Goal: Task Accomplishment & Management: Contribute content

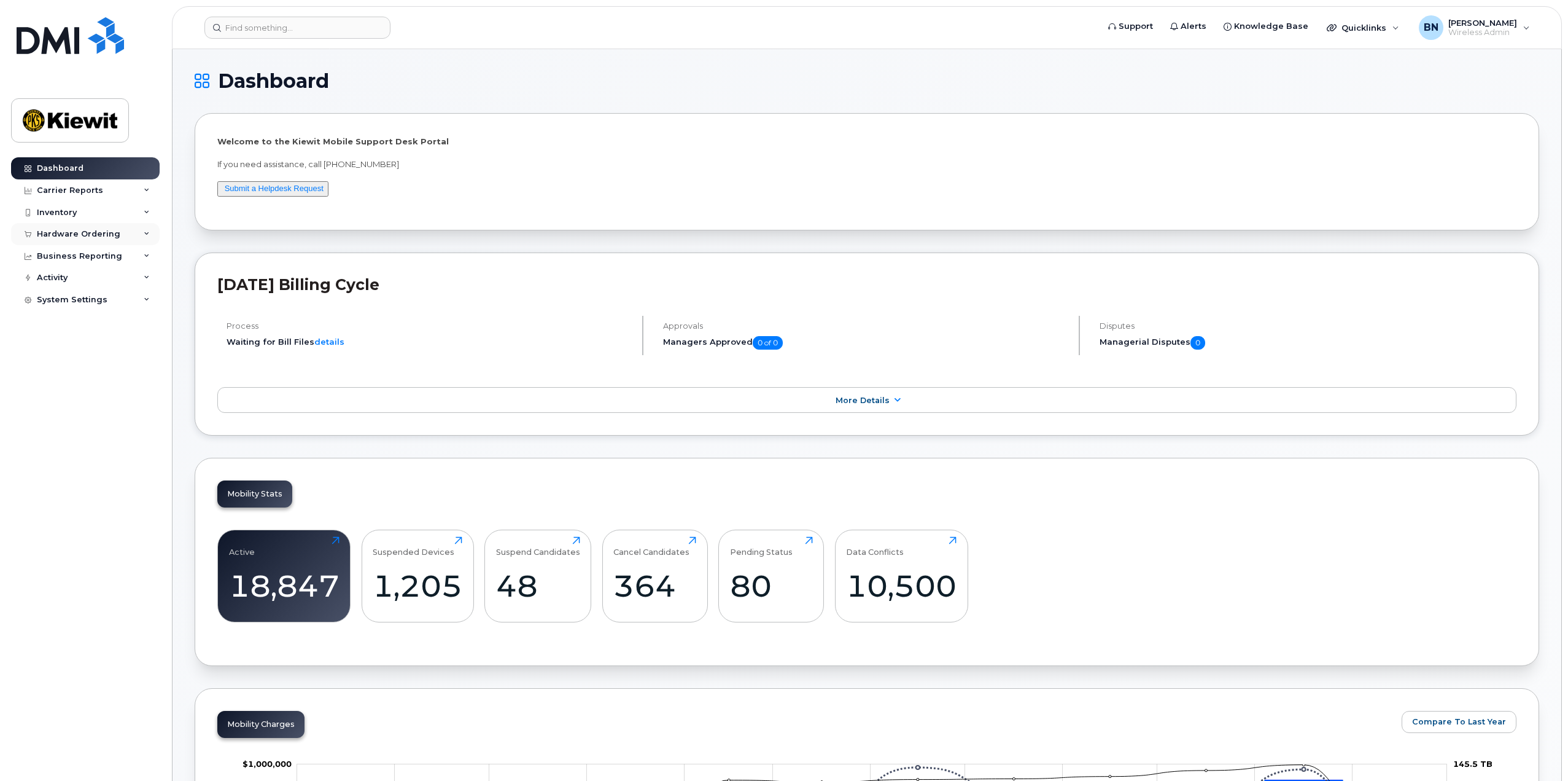
click at [124, 233] on div "Hardware Ordering" at bounding box center [86, 233] width 149 height 22
click at [142, 301] on div "Business Reporting" at bounding box center [86, 302] width 149 height 22
click at [150, 421] on div "Activity" at bounding box center [86, 418] width 149 height 22
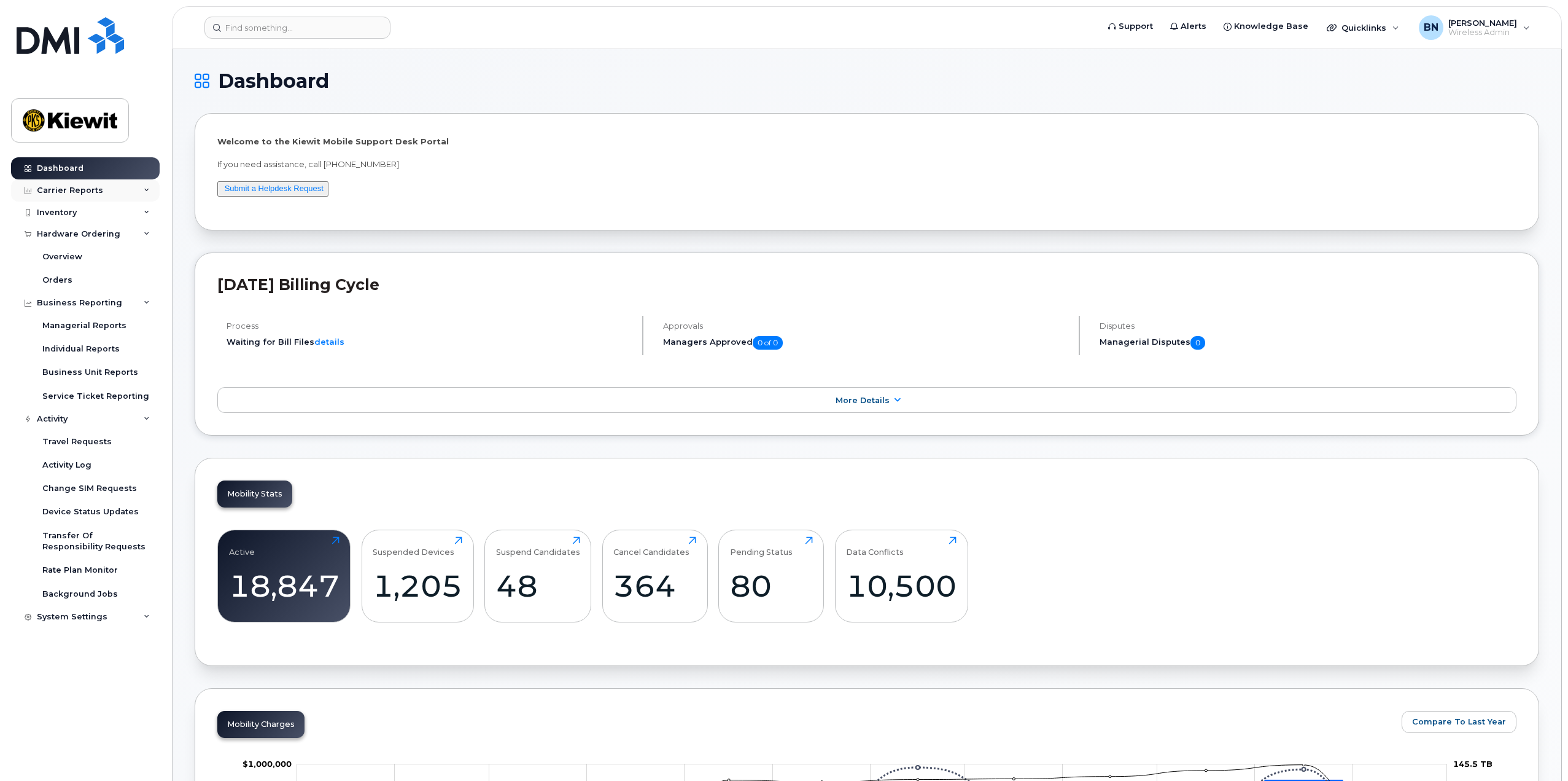
click at [139, 196] on div "Carrier Reports" at bounding box center [86, 190] width 149 height 22
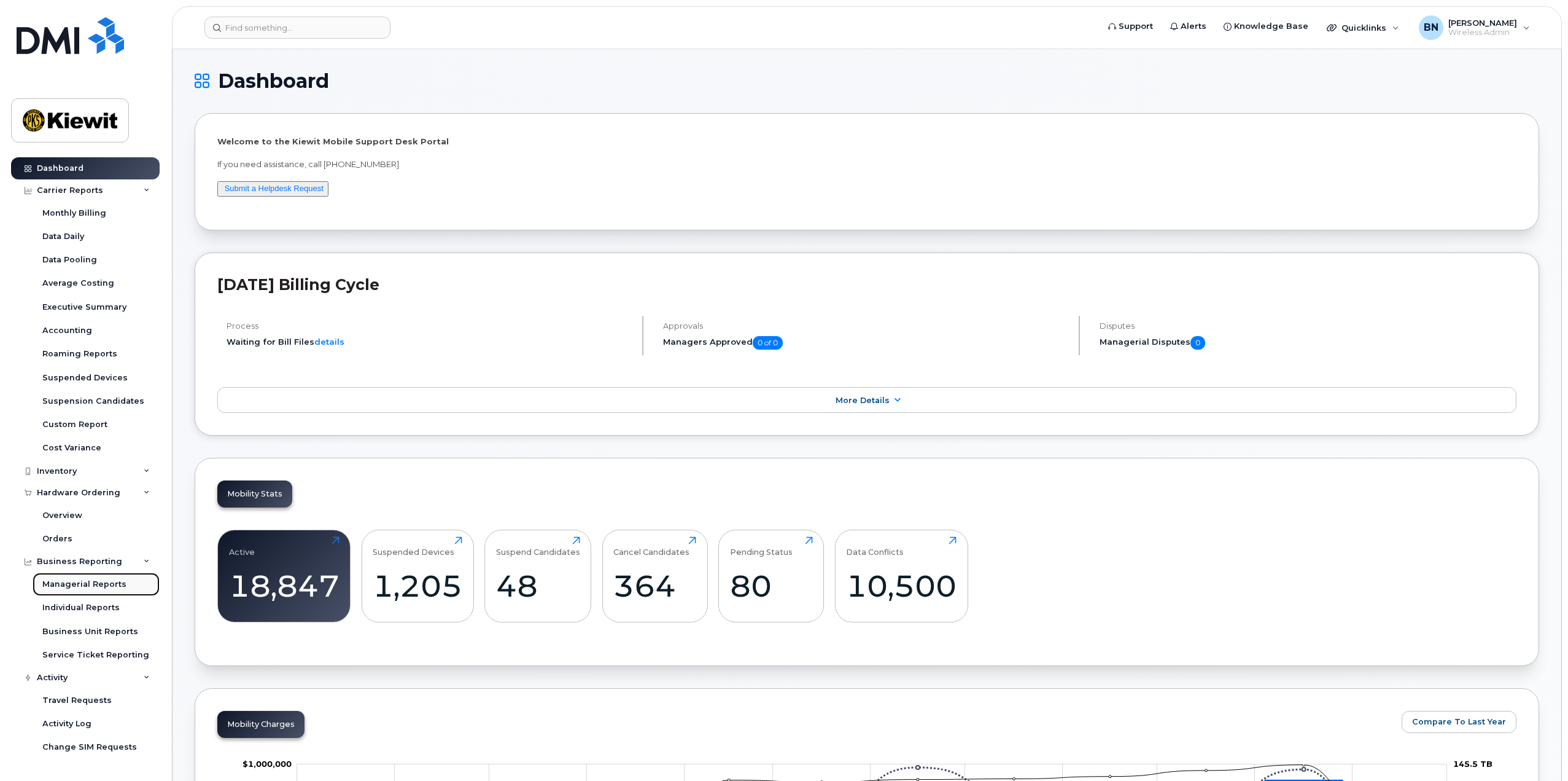
click at [125, 583] on link "Managerial Reports" at bounding box center [95, 584] width 127 height 23
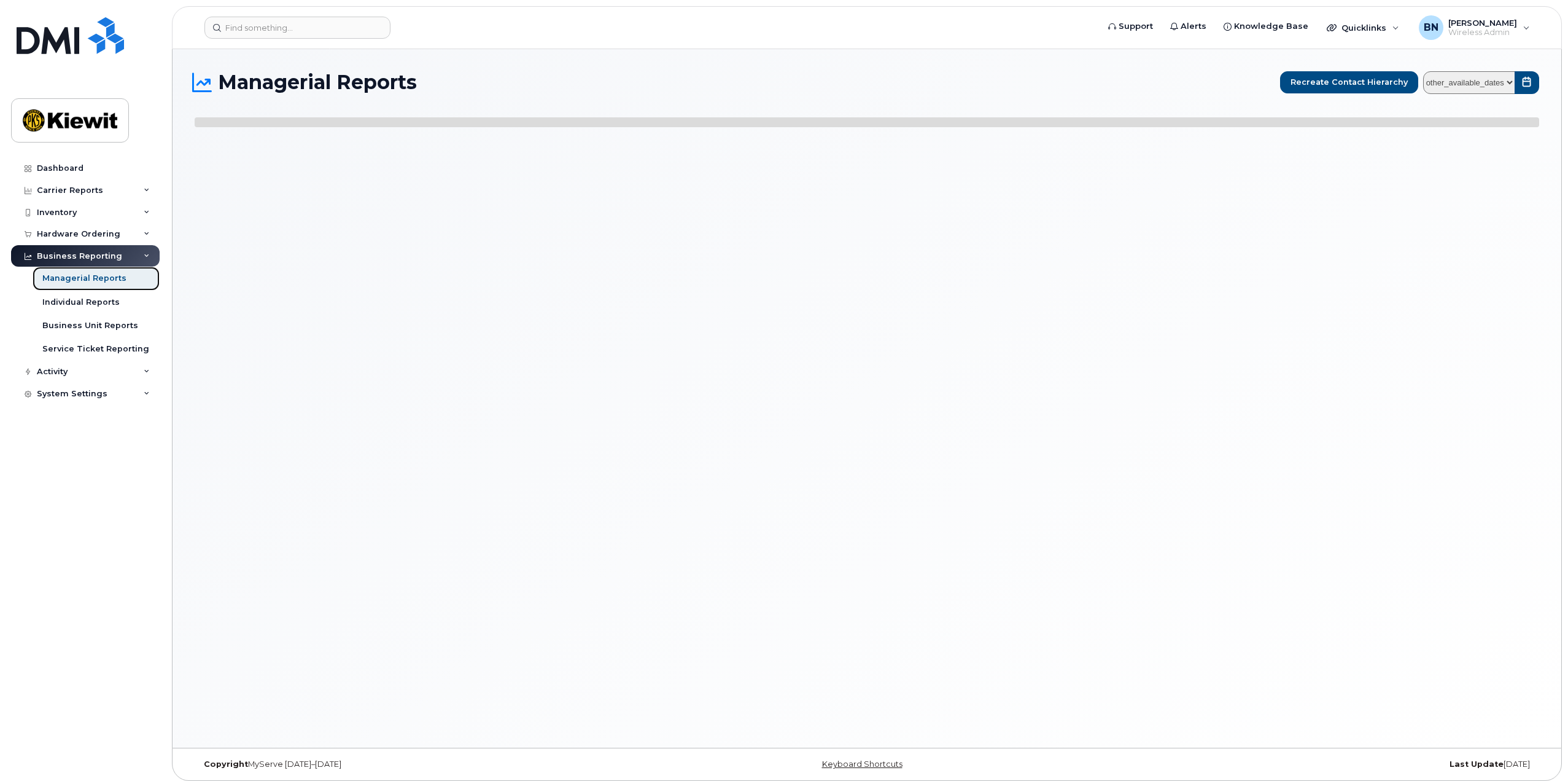
select select
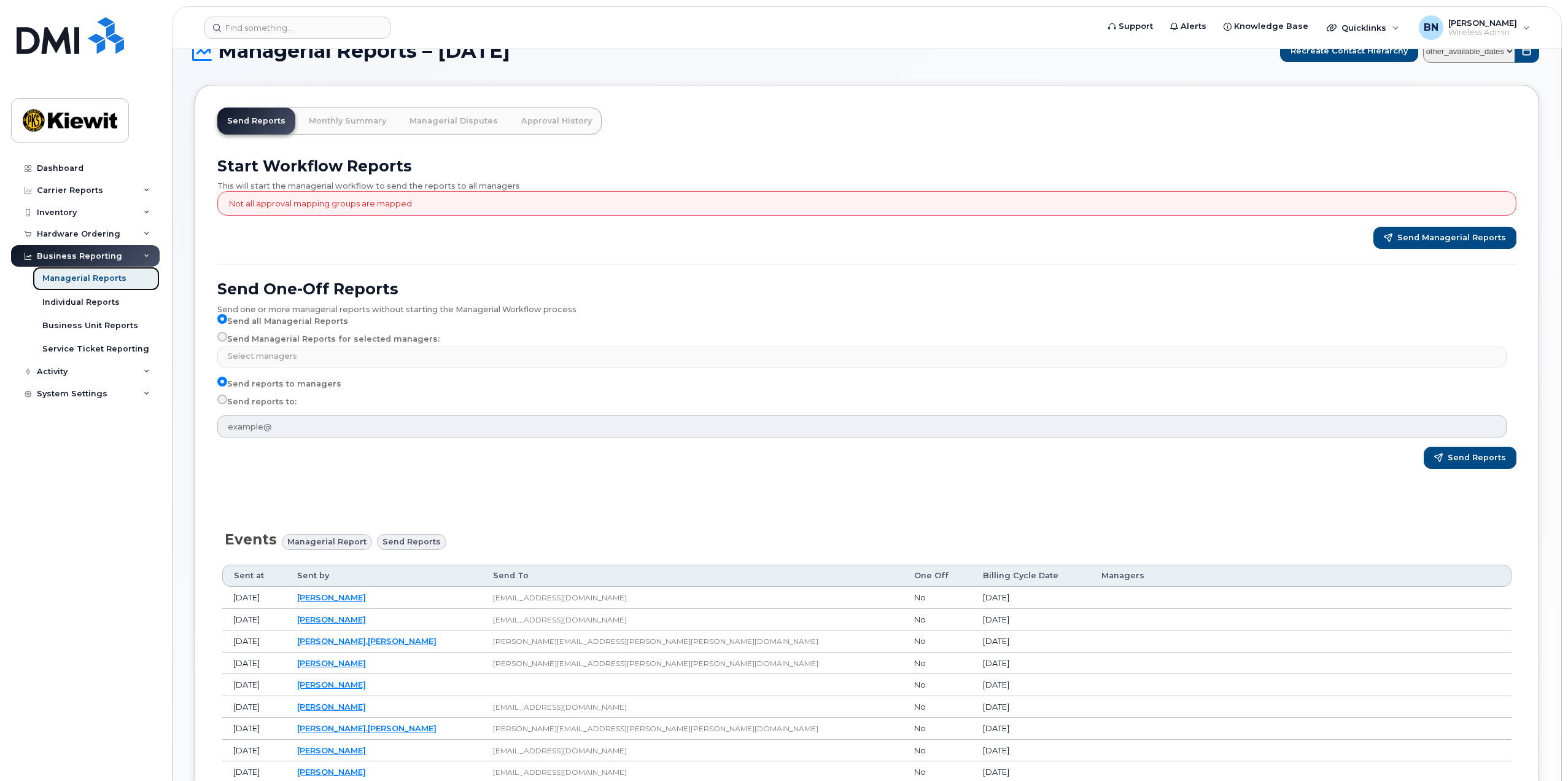
scroll to position [61, 0]
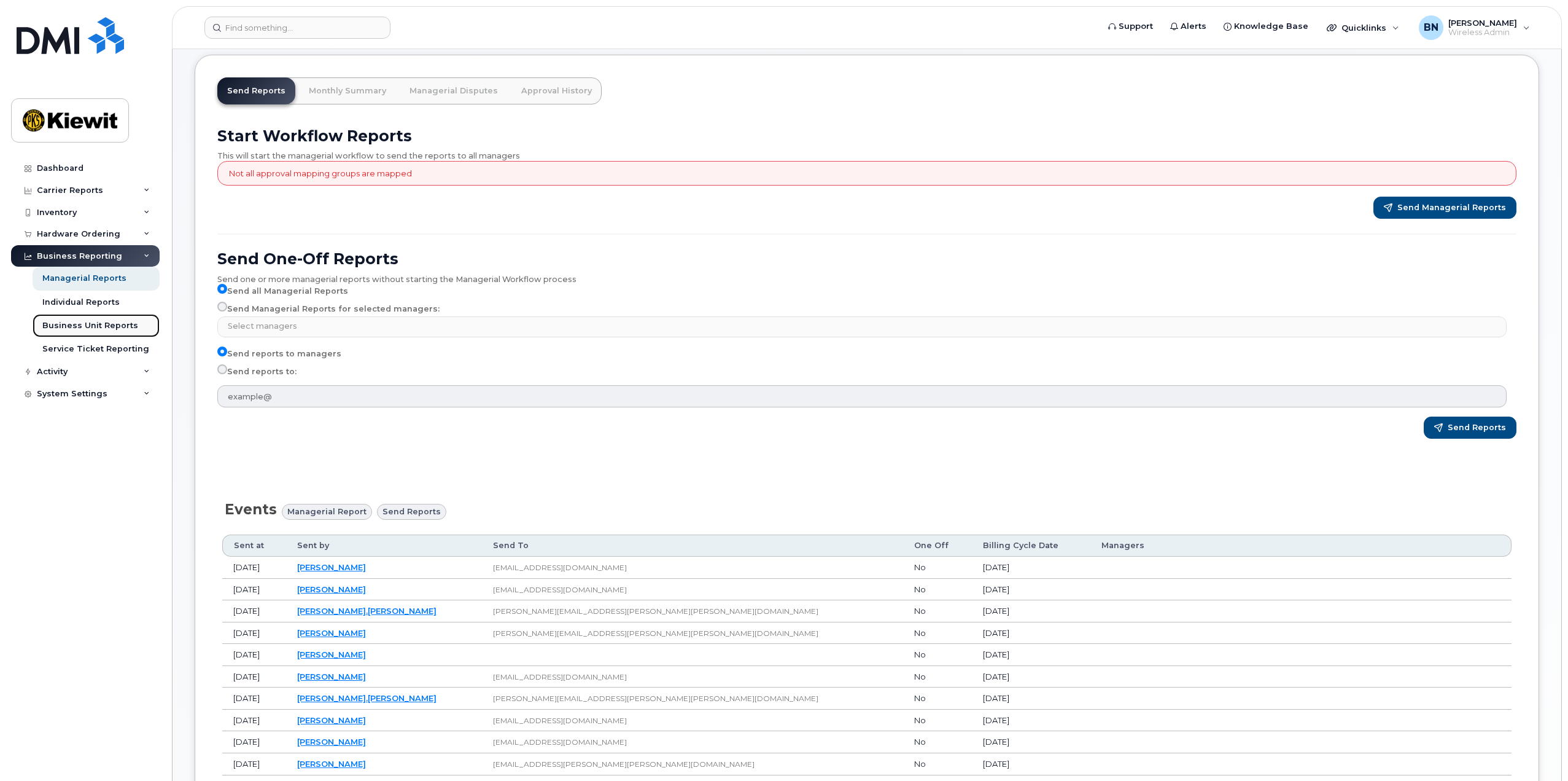
click at [115, 320] on div "Business Unit Reports" at bounding box center [90, 325] width 96 height 11
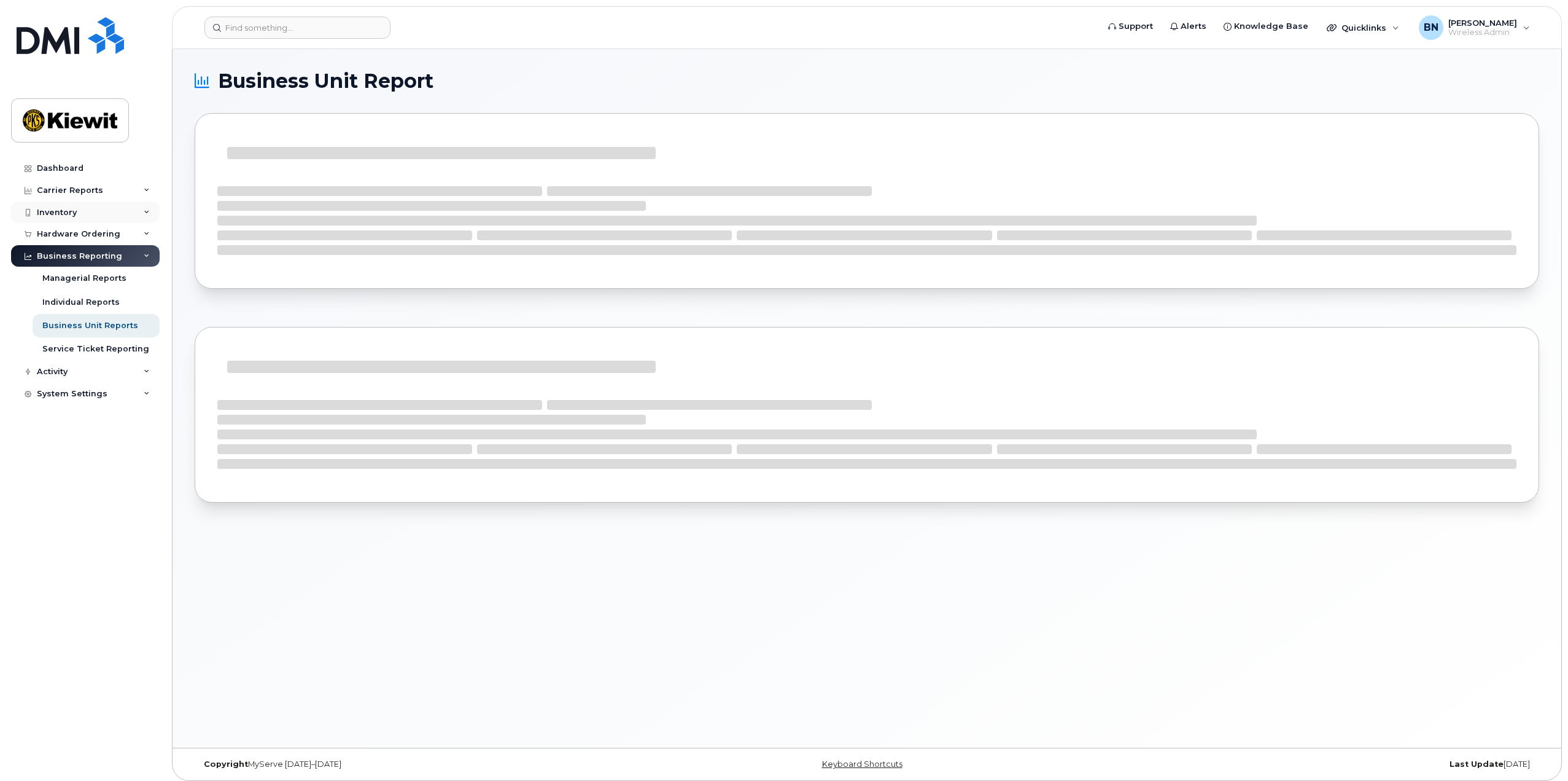
click at [145, 214] on icon at bounding box center [147, 212] width 6 height 6
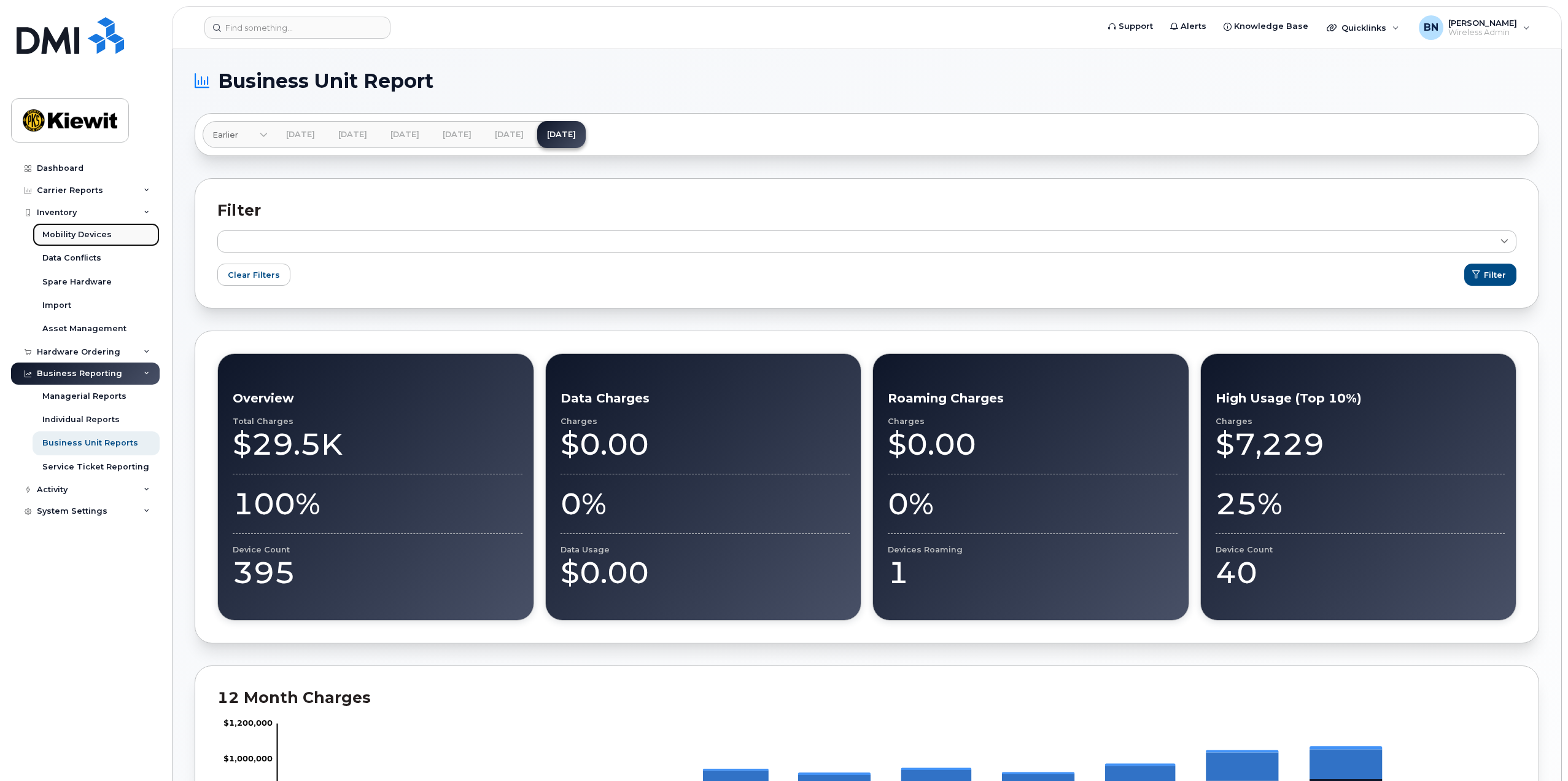
click at [137, 237] on link "Mobility Devices" at bounding box center [95, 234] width 127 height 23
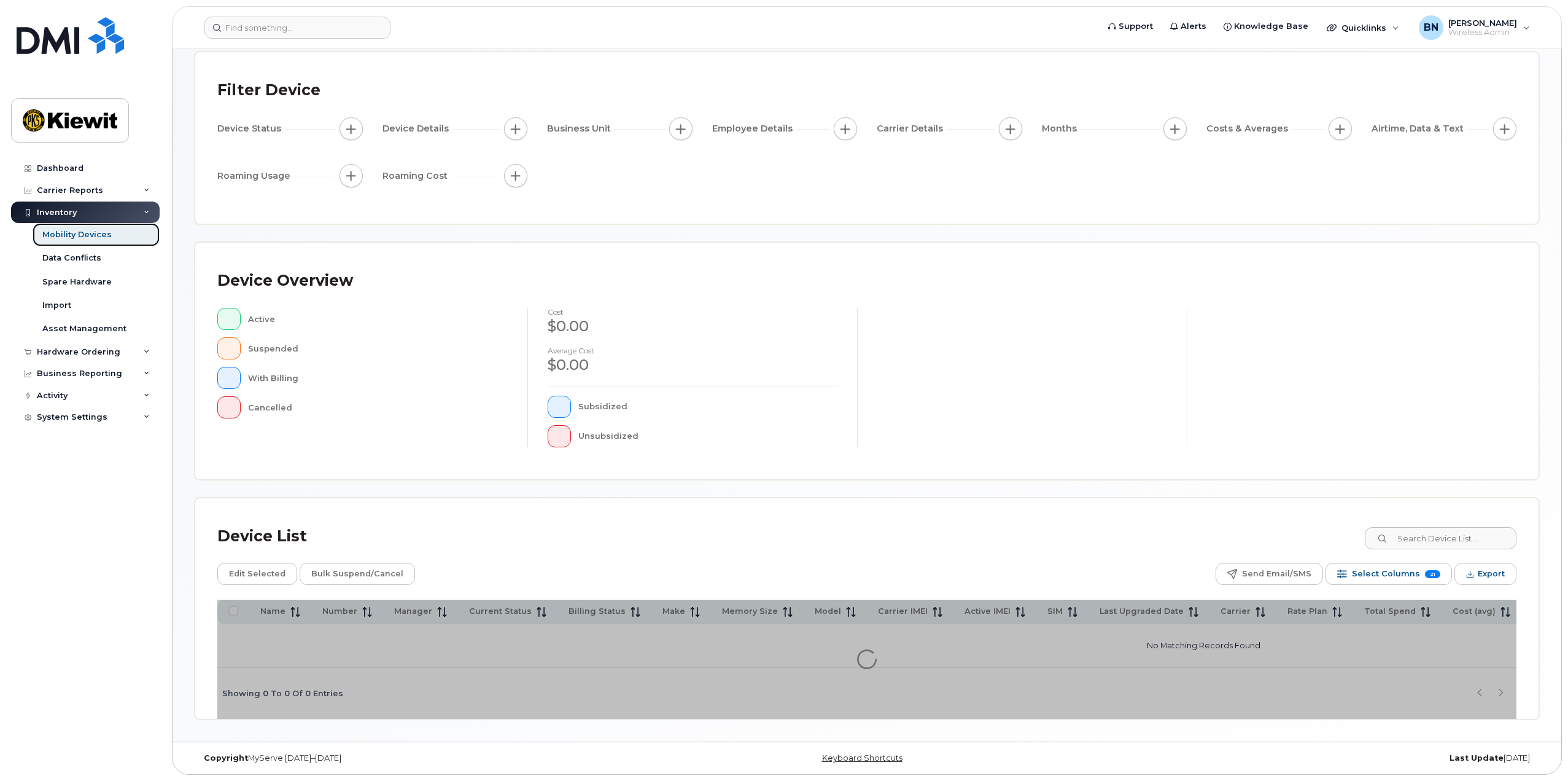
scroll to position [68, 0]
click at [1032, 506] on div "Device List Edit Selected Bulk Suspend/Cancel Send Email/SMS Select Columns 21 …" at bounding box center [867, 608] width 1344 height 220
click at [1214, 545] on div "Device List" at bounding box center [866, 536] width 1299 height 32
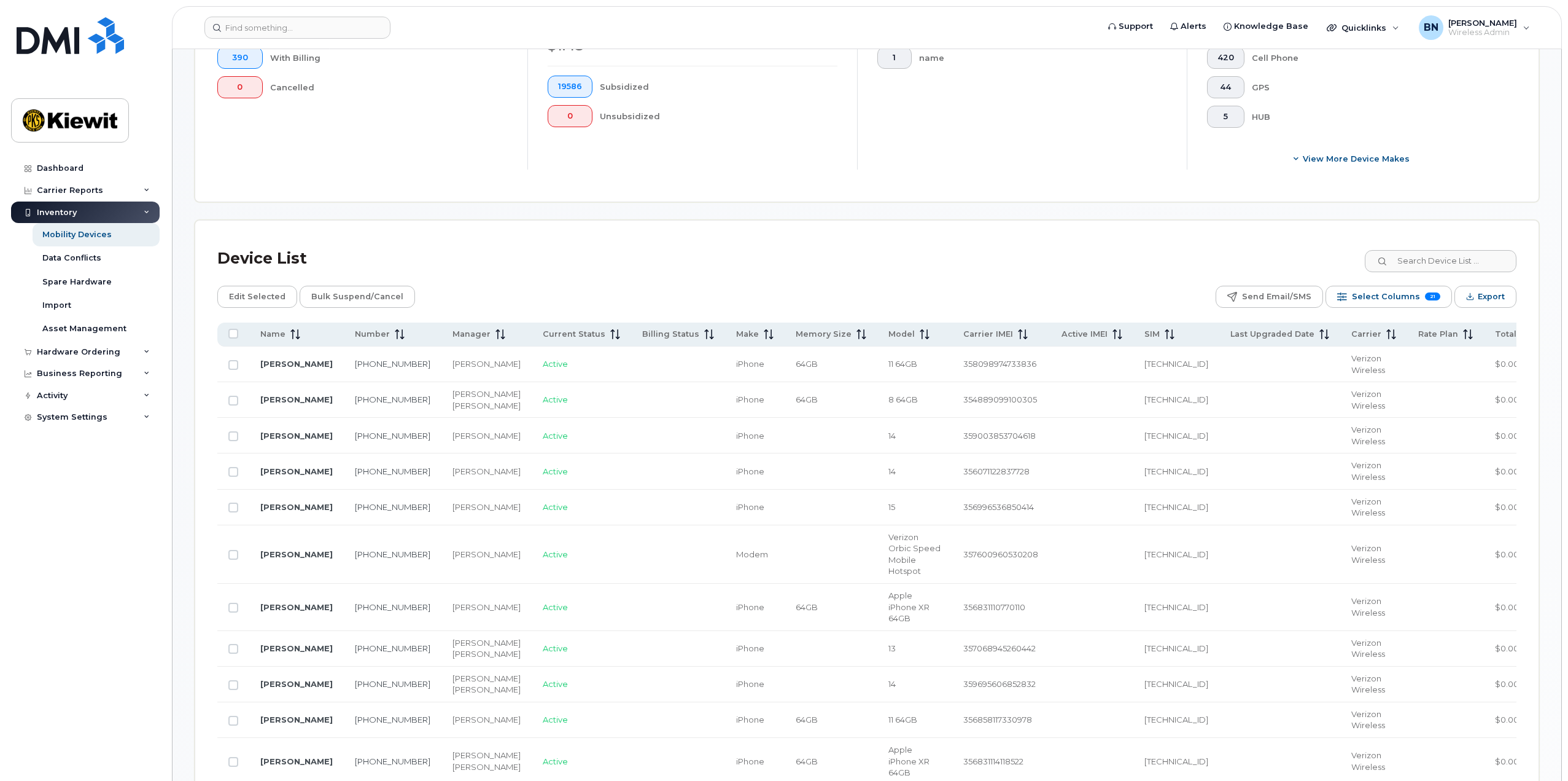
scroll to position [436, 0]
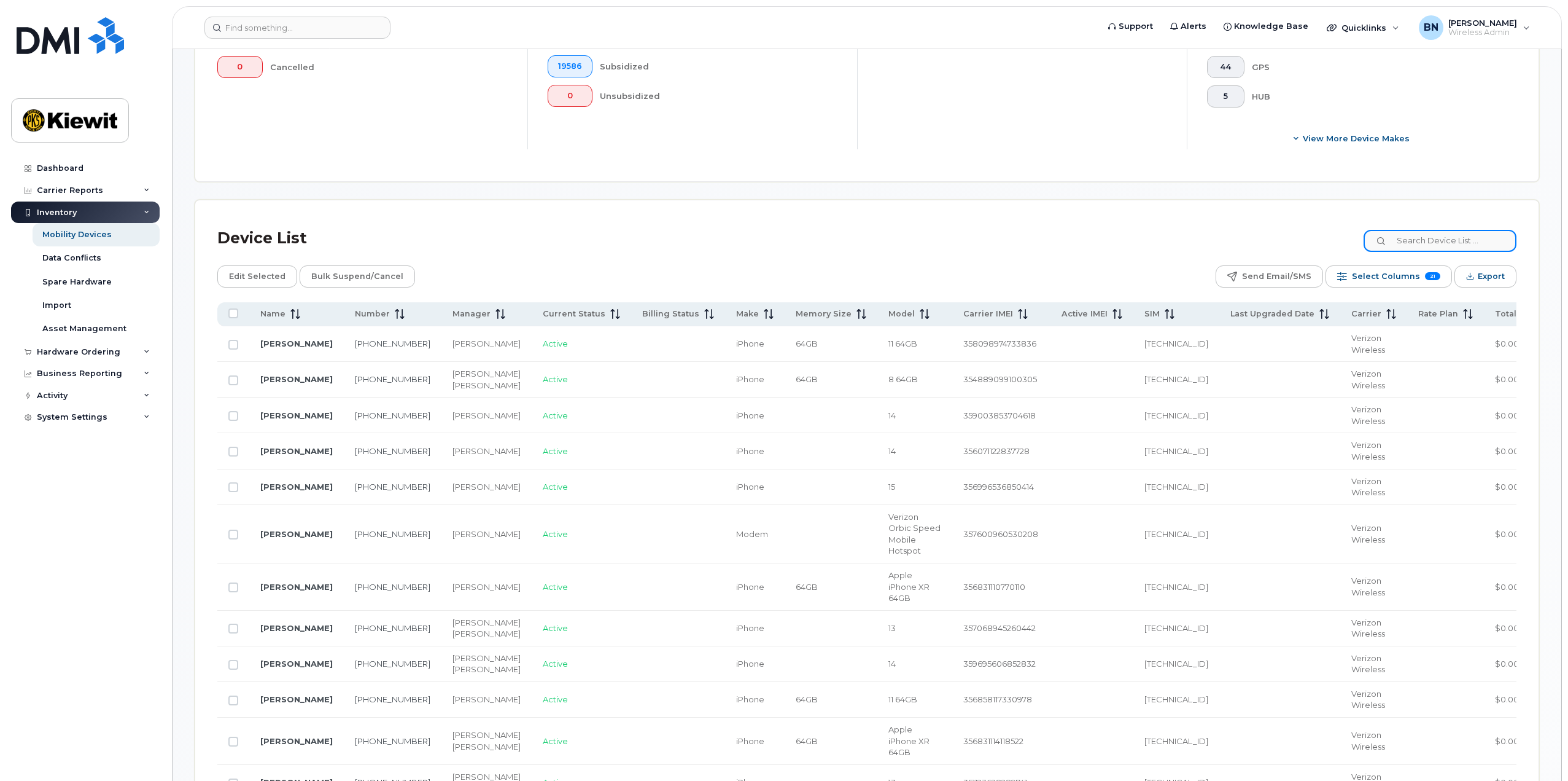
click at [1436, 245] on input at bounding box center [1440, 240] width 153 height 22
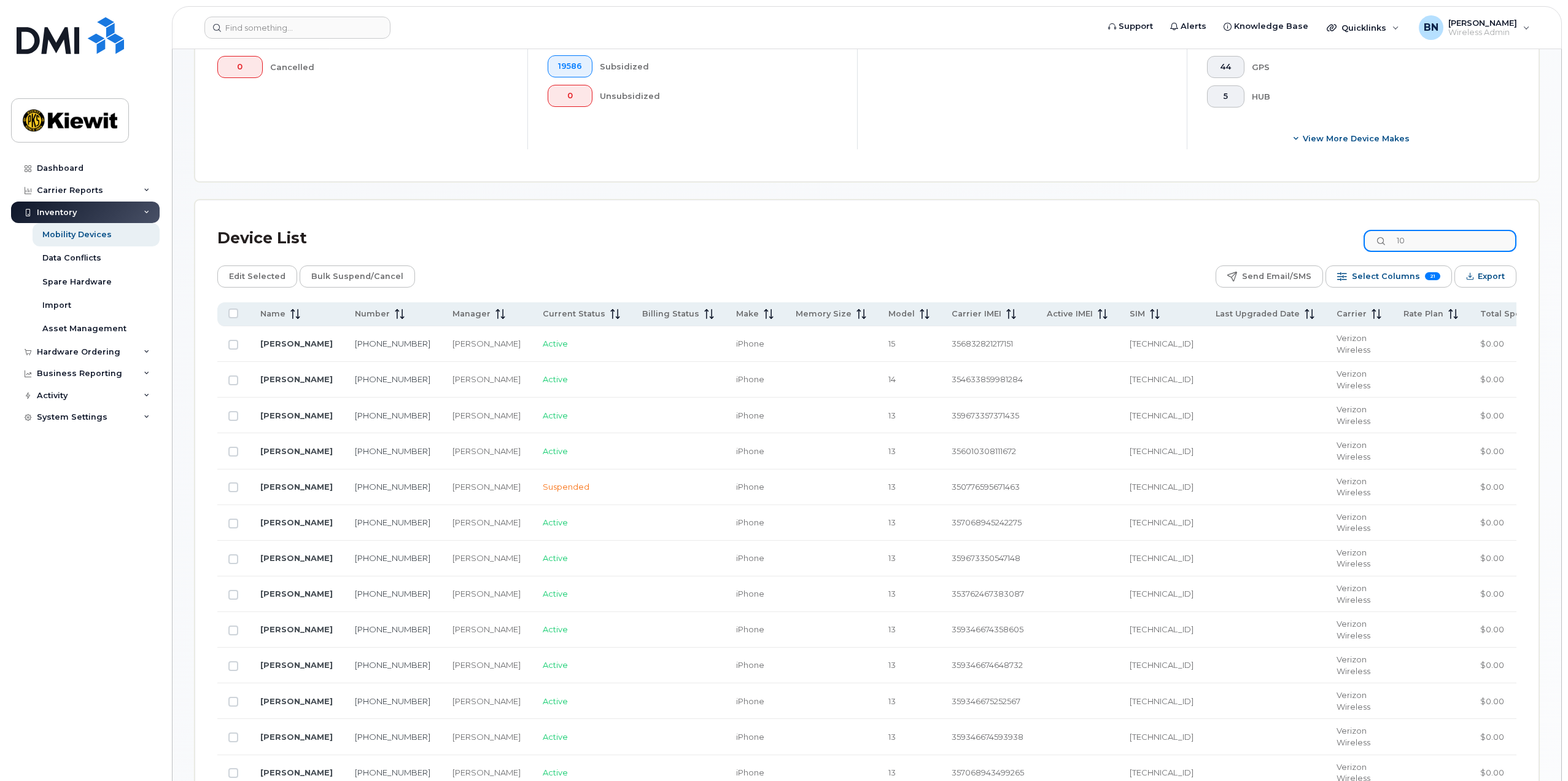
type input "1"
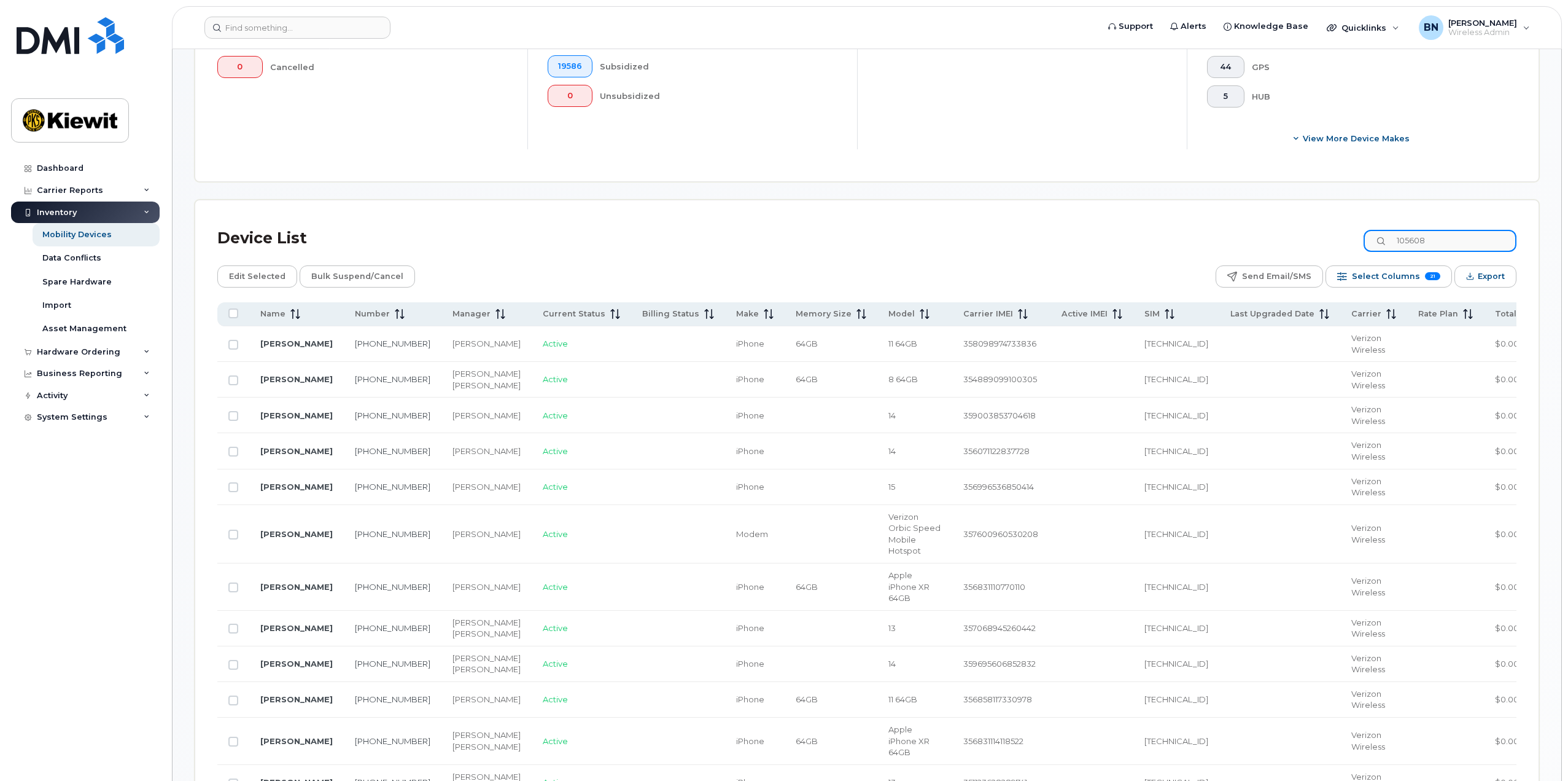
type input "105608"
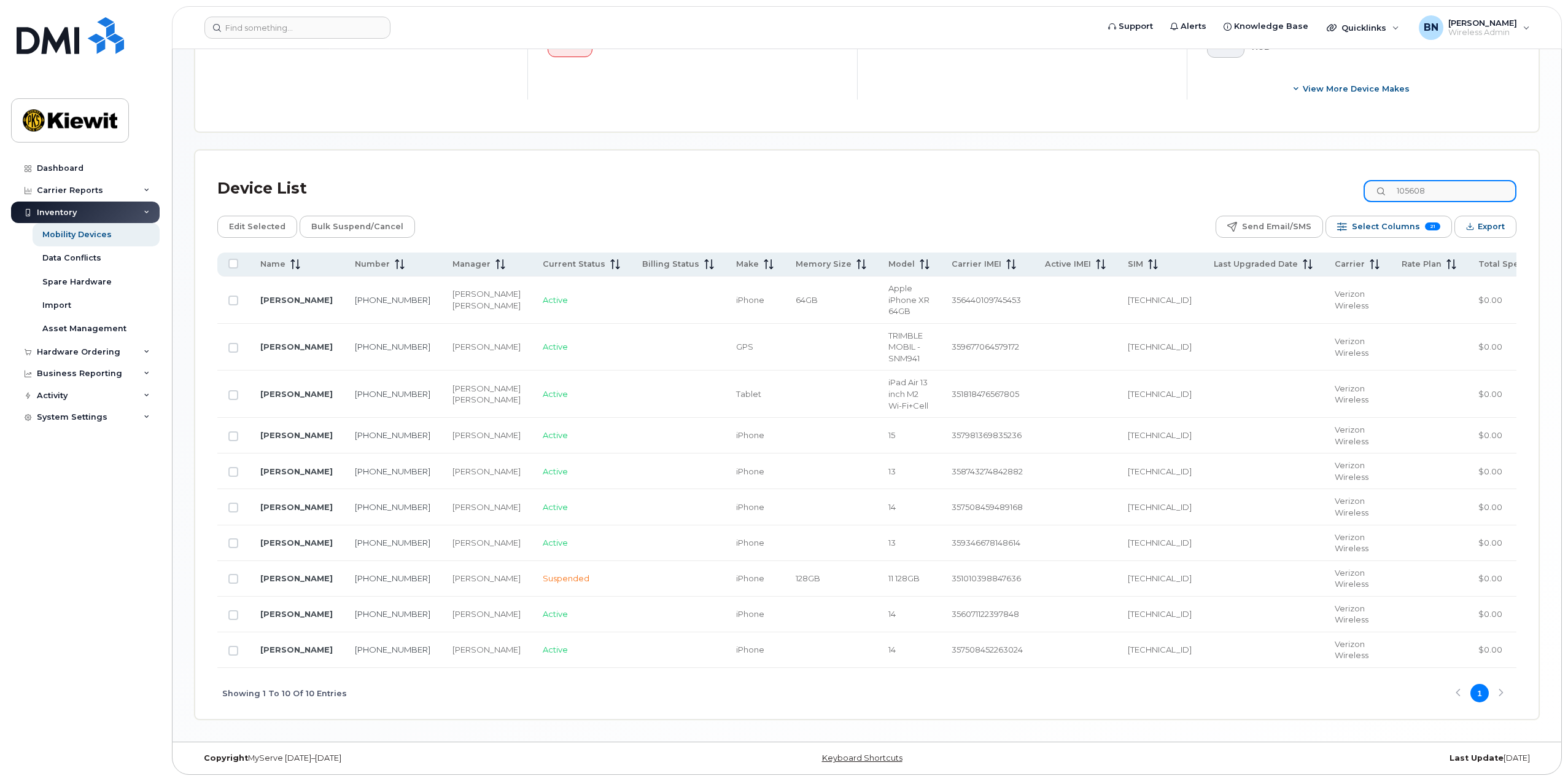
scroll to position [512, 0]
click at [116, 350] on div "Hardware Ordering" at bounding box center [86, 351] width 149 height 22
click at [122, 426] on div "Business Reporting" at bounding box center [86, 420] width 149 height 22
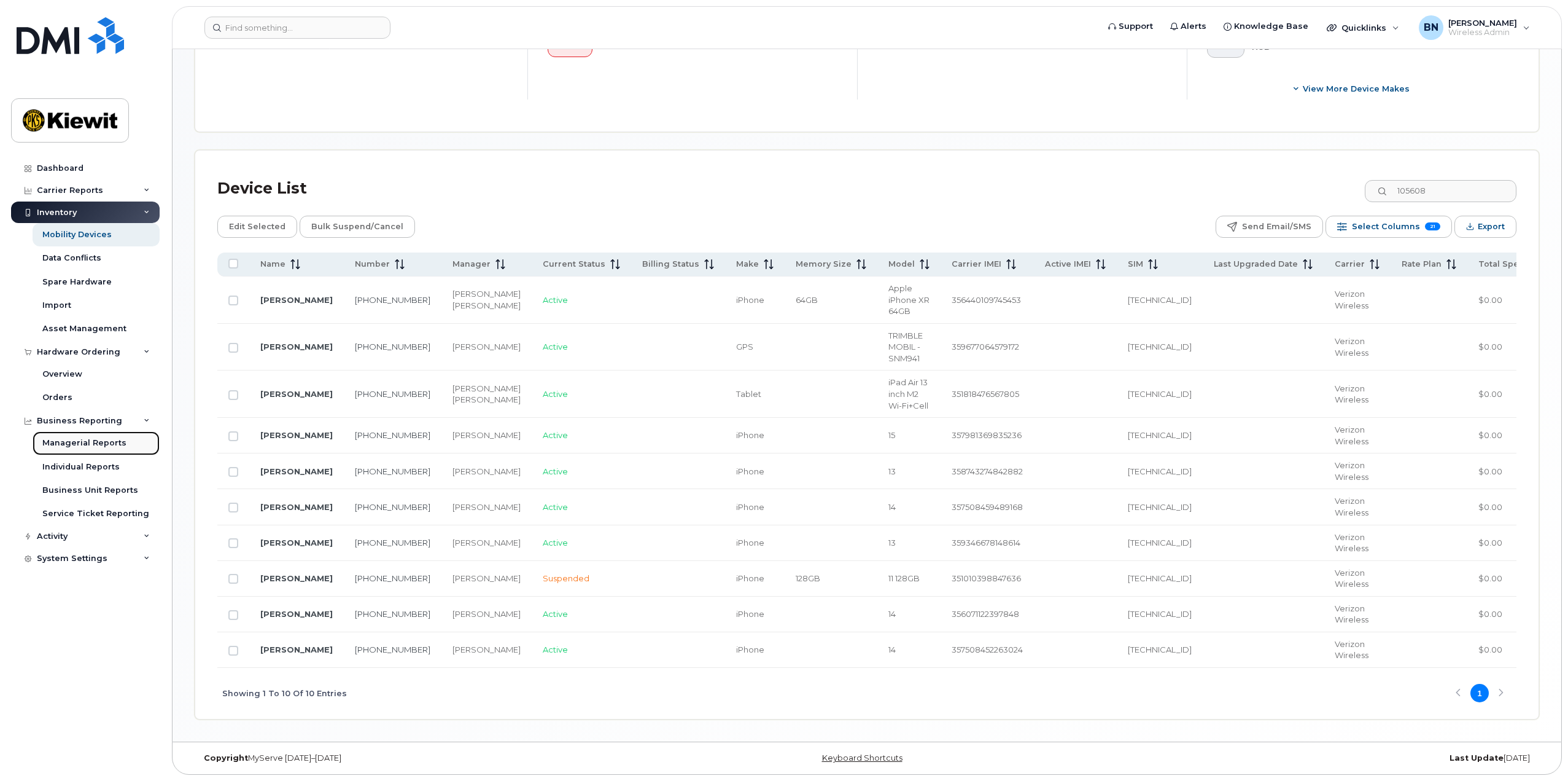
click at [116, 443] on div "Managerial Reports" at bounding box center [84, 443] width 84 height 11
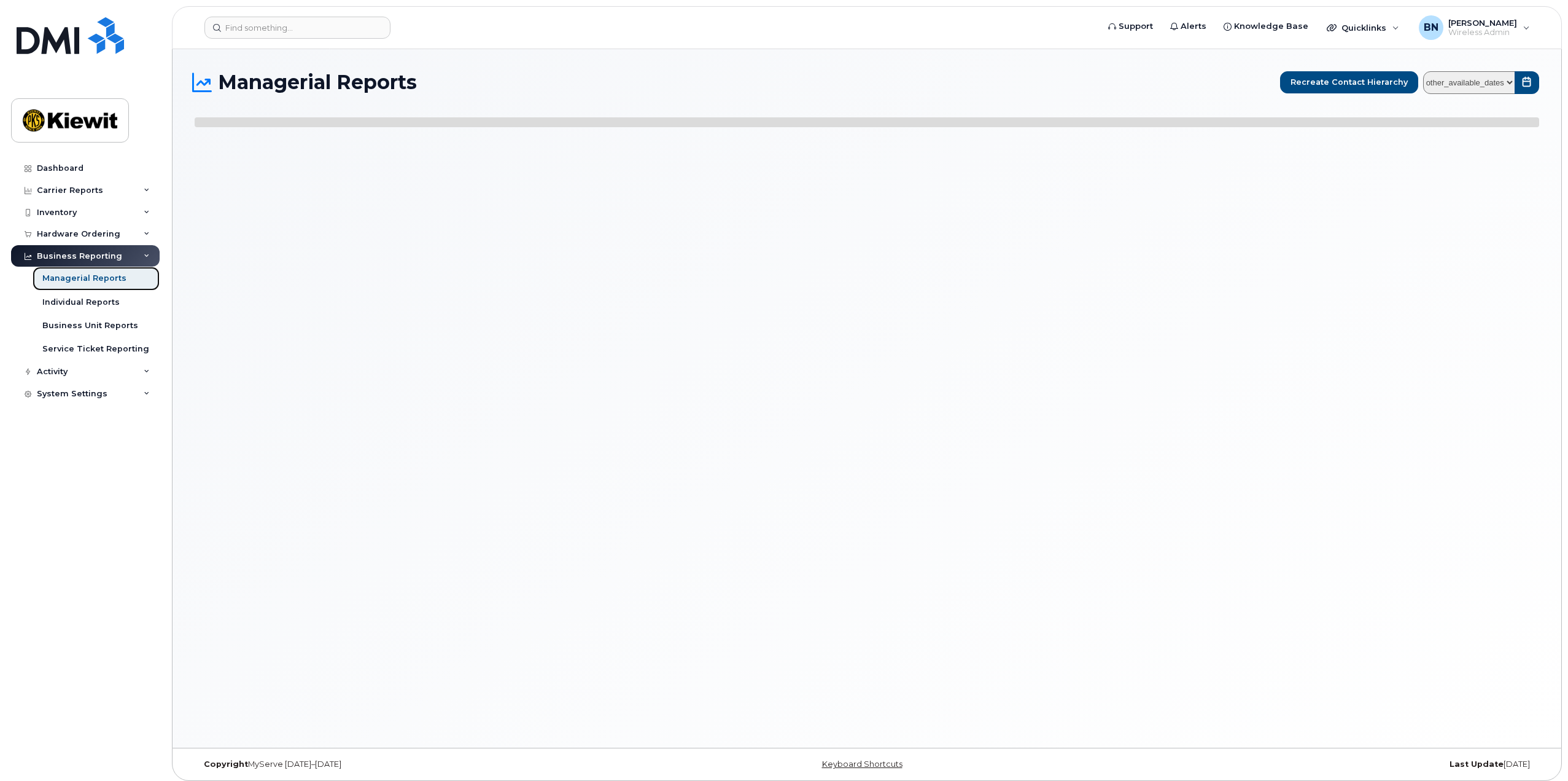
select select
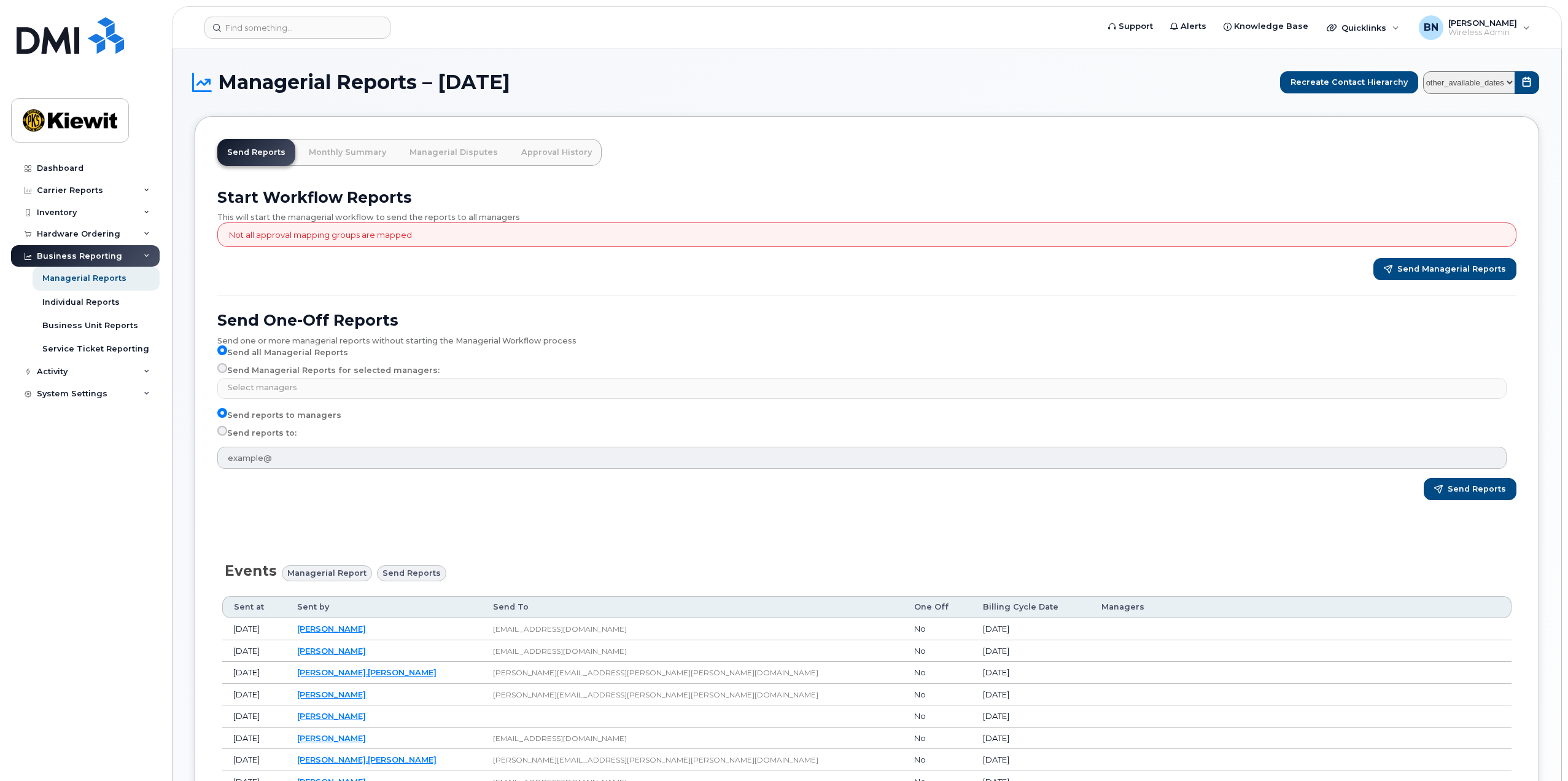
click at [225, 370] on input "Send Managerial Reports for selected managers:" at bounding box center [222, 367] width 10 height 10
radio input "true"
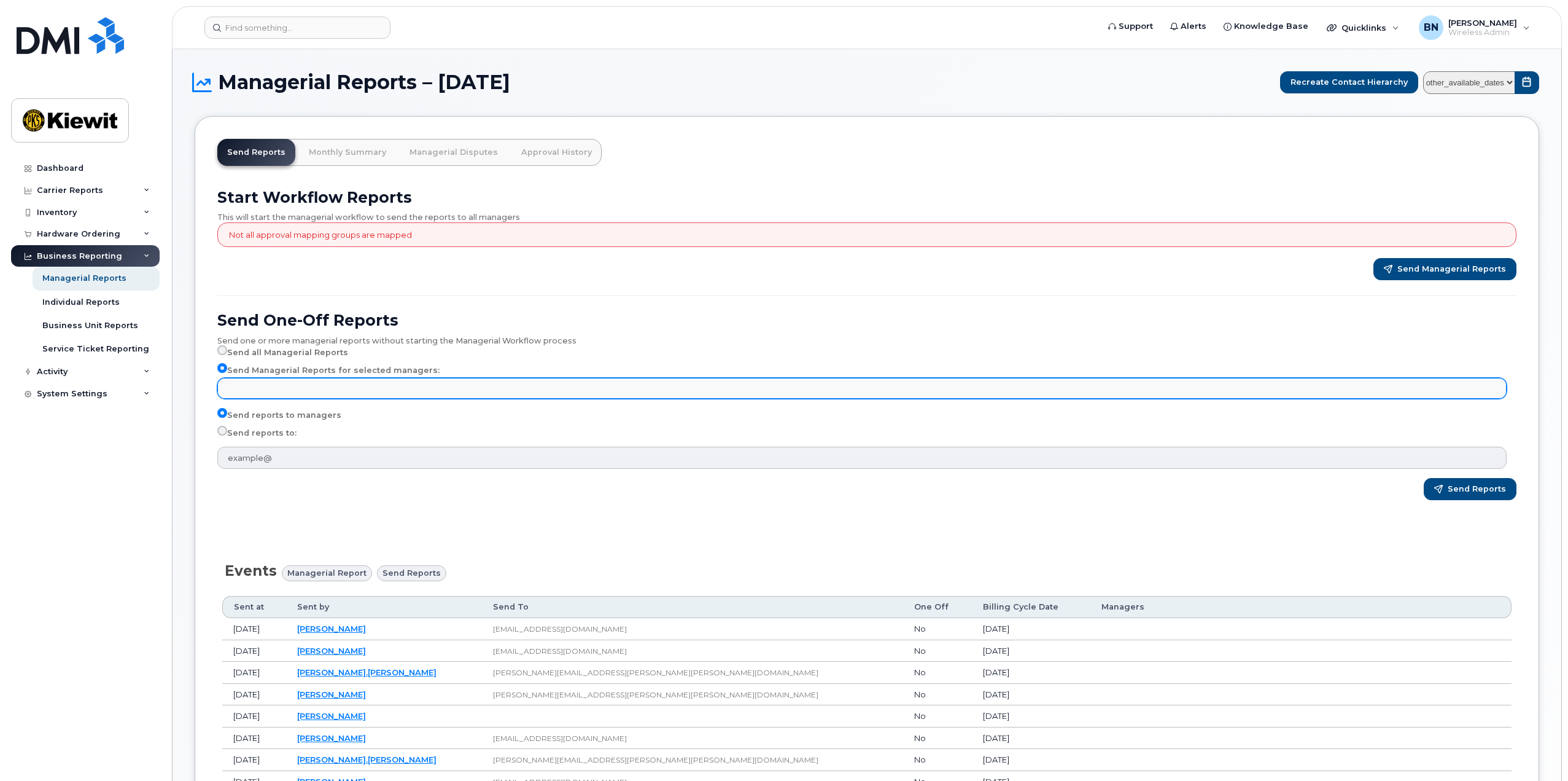
click at [346, 385] on input "text" at bounding box center [863, 387] width 1278 height 17
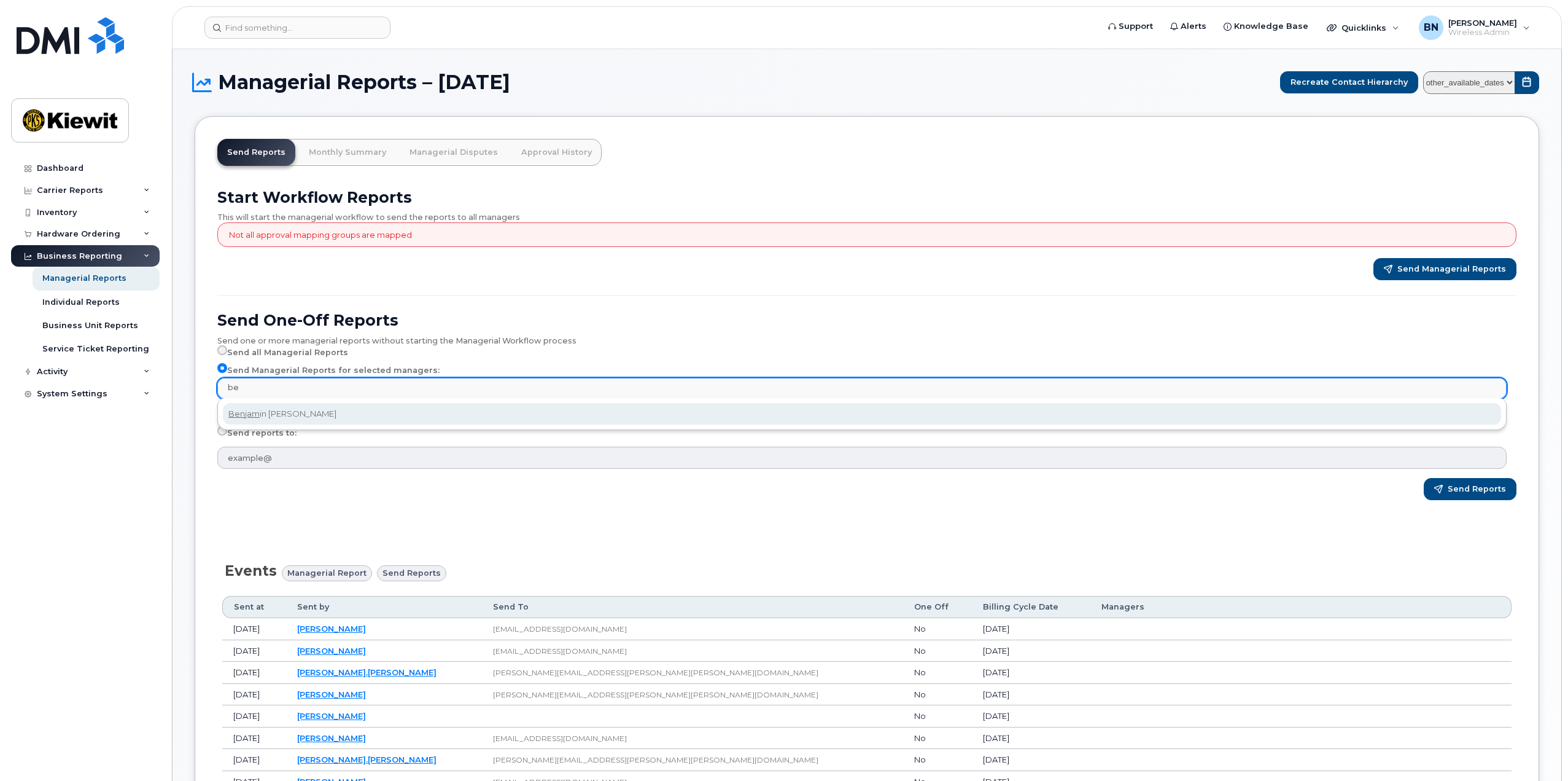
type input "b"
type input "N"
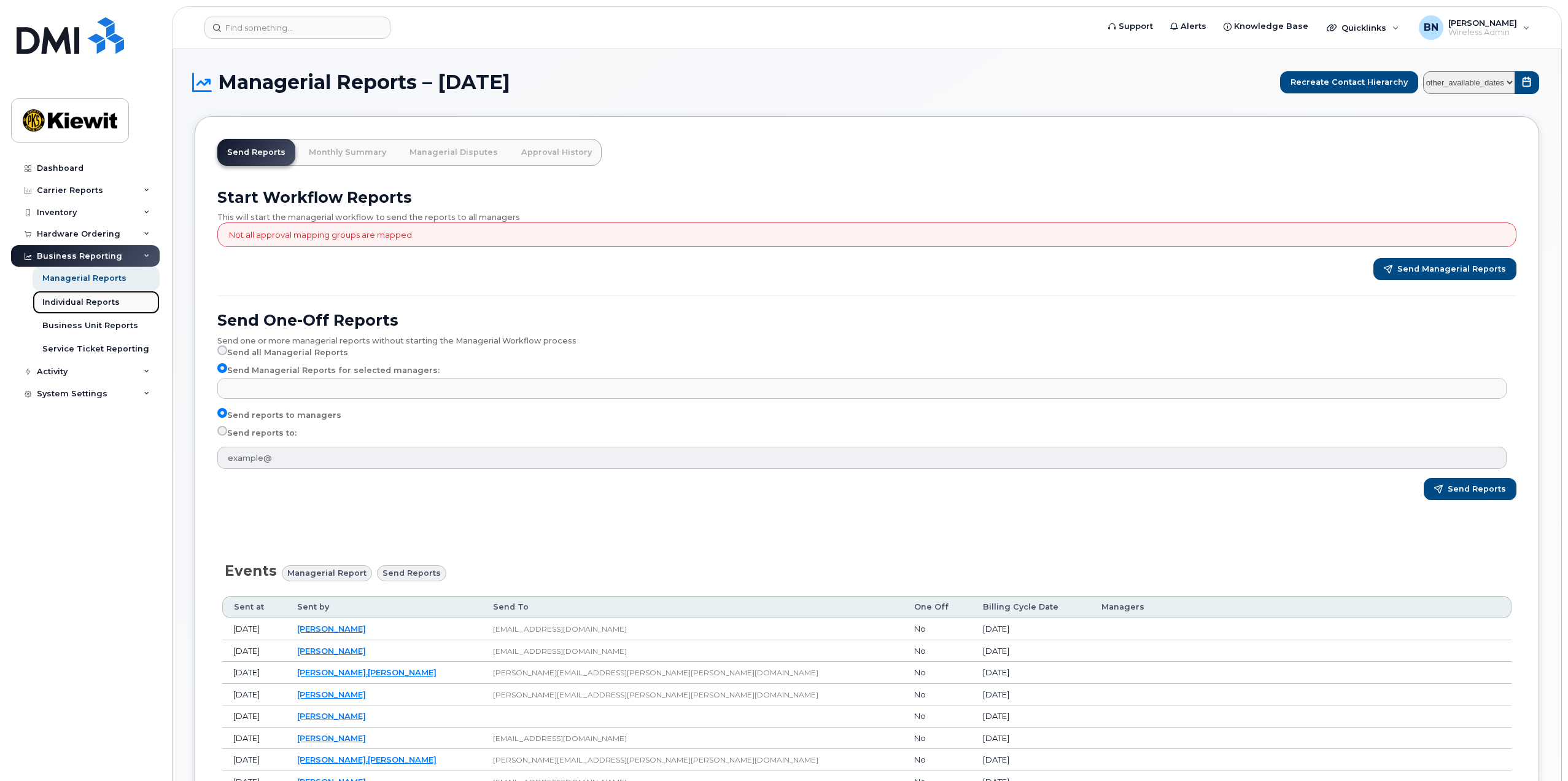
type input "Select managers"
click at [104, 300] on div "Individual Reports" at bounding box center [81, 302] width 78 height 11
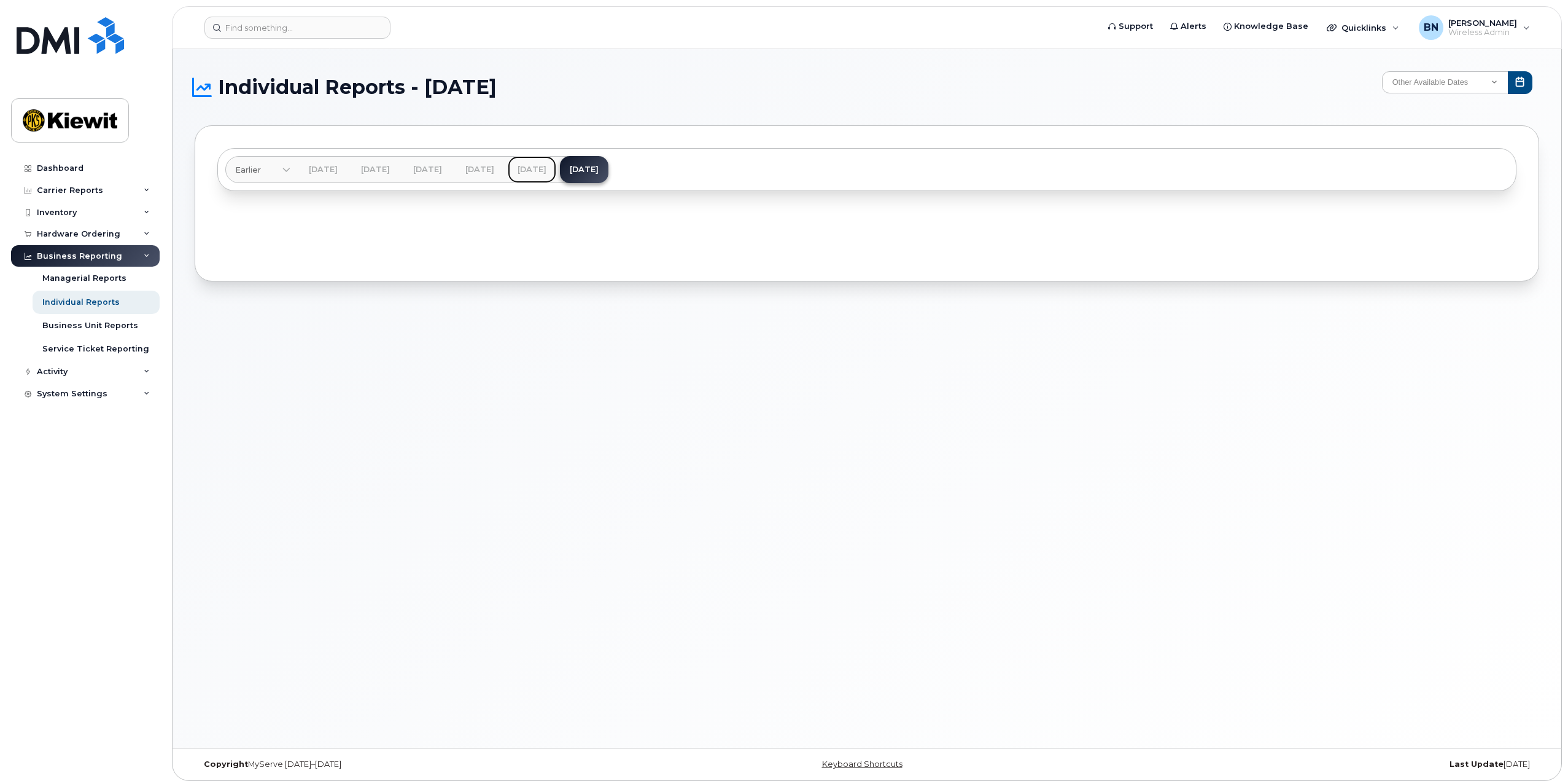
click at [556, 168] on link "[DATE]" at bounding box center [532, 169] width 48 height 27
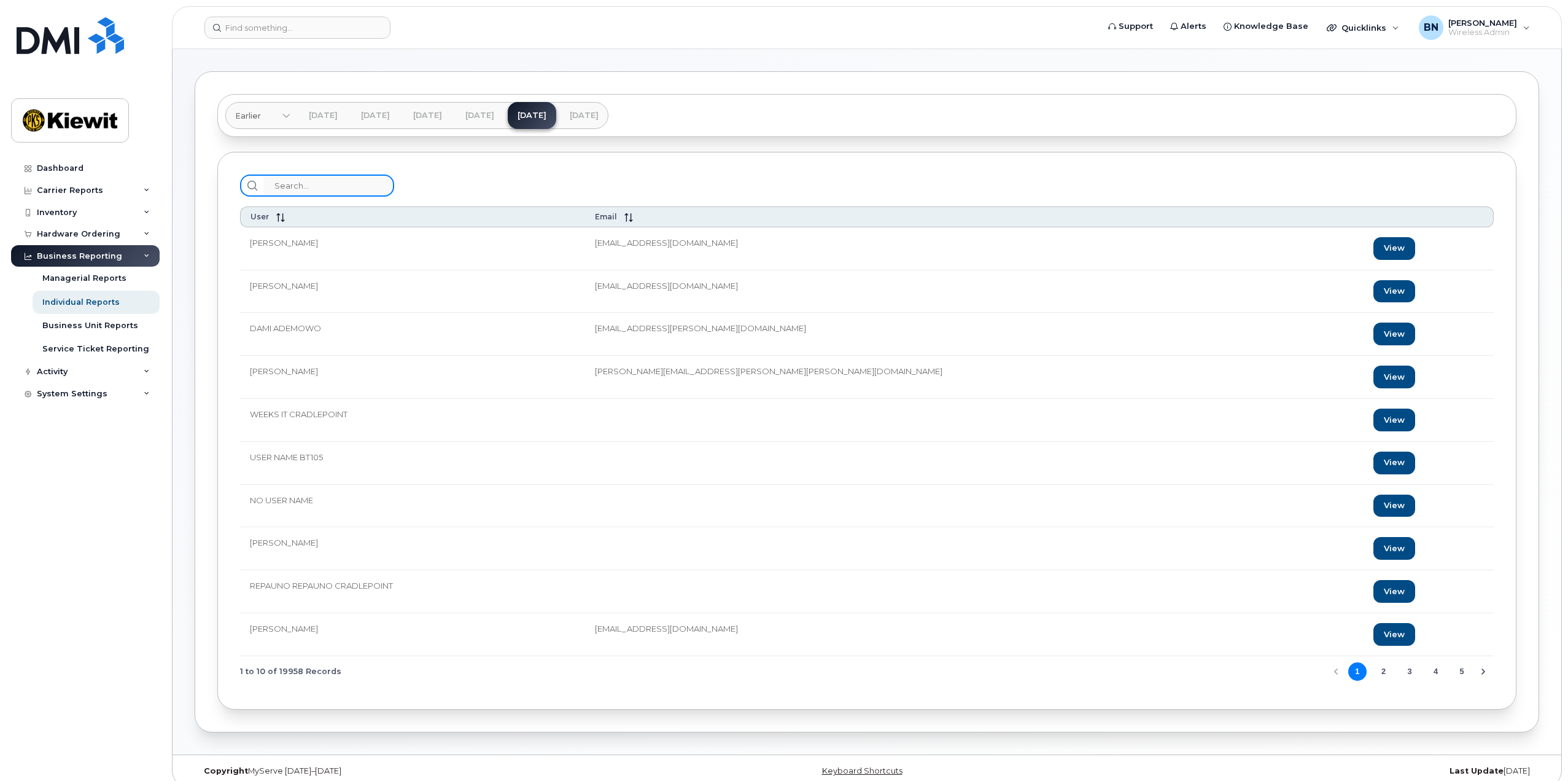
click at [335, 192] on input "search" at bounding box center [329, 185] width 131 height 22
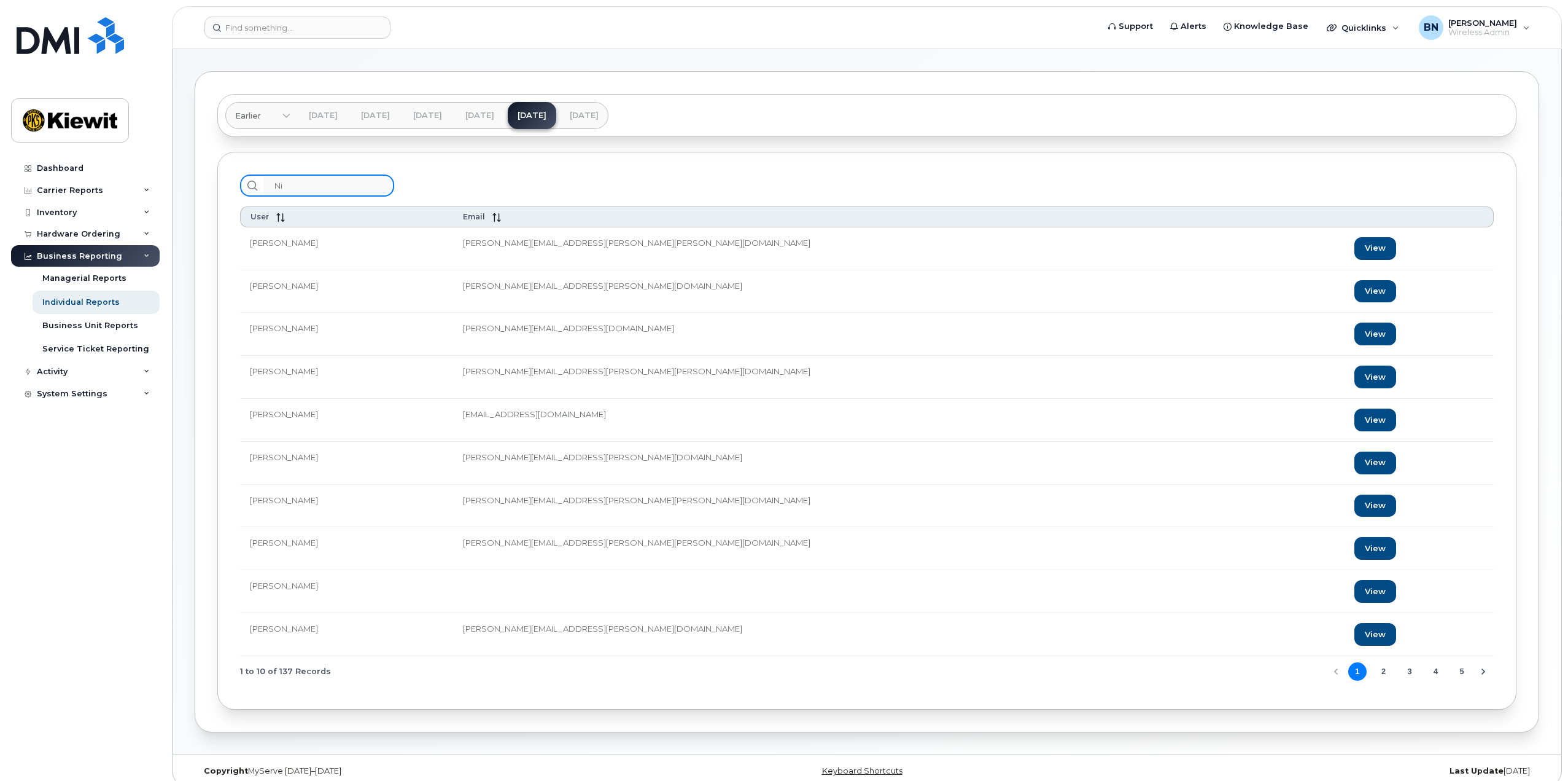
type input "N"
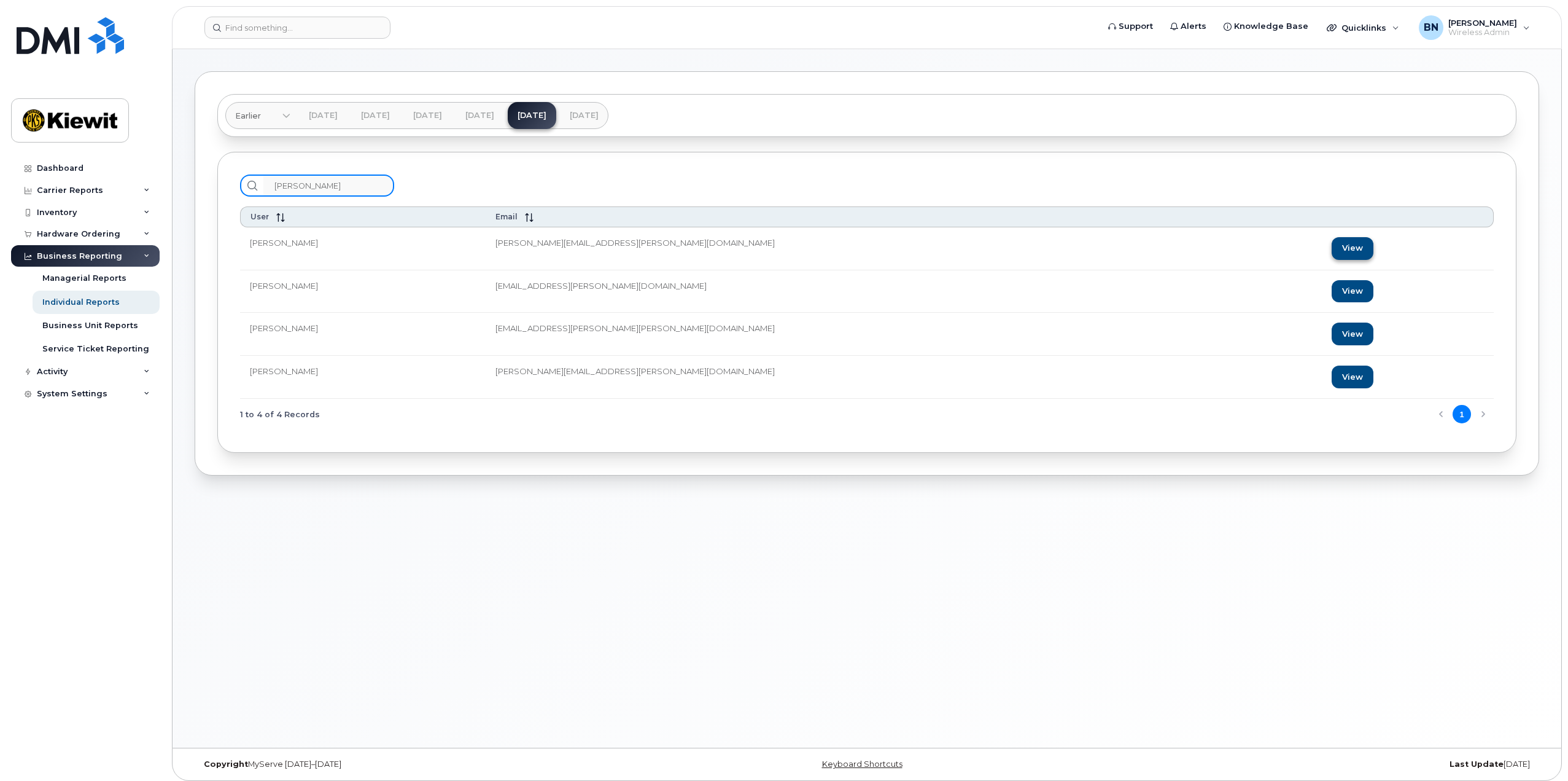
type input "[PERSON_NAME]"
click at [1331, 247] on link "View" at bounding box center [1352, 249] width 42 height 23
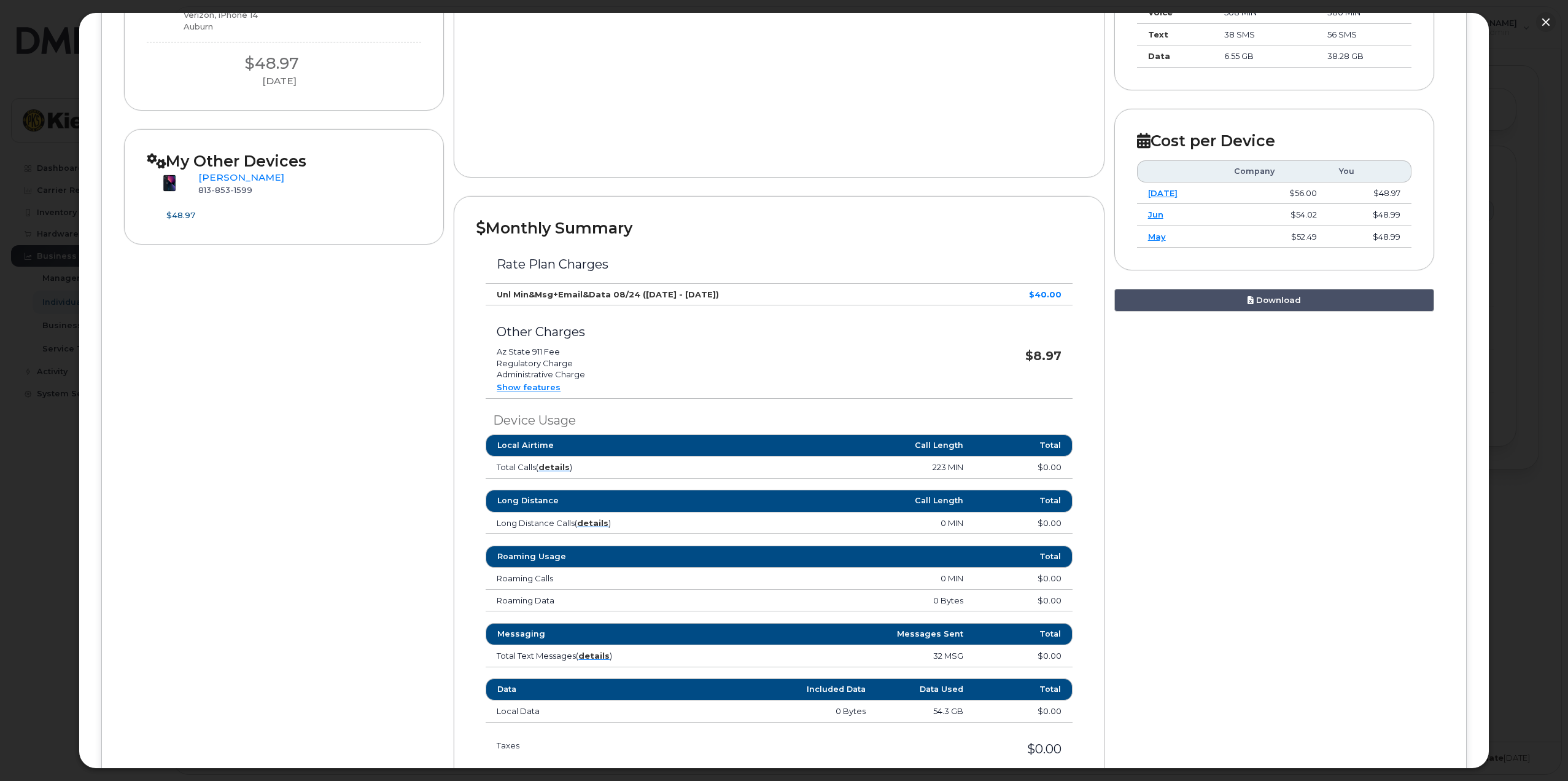
scroll to position [246, 0]
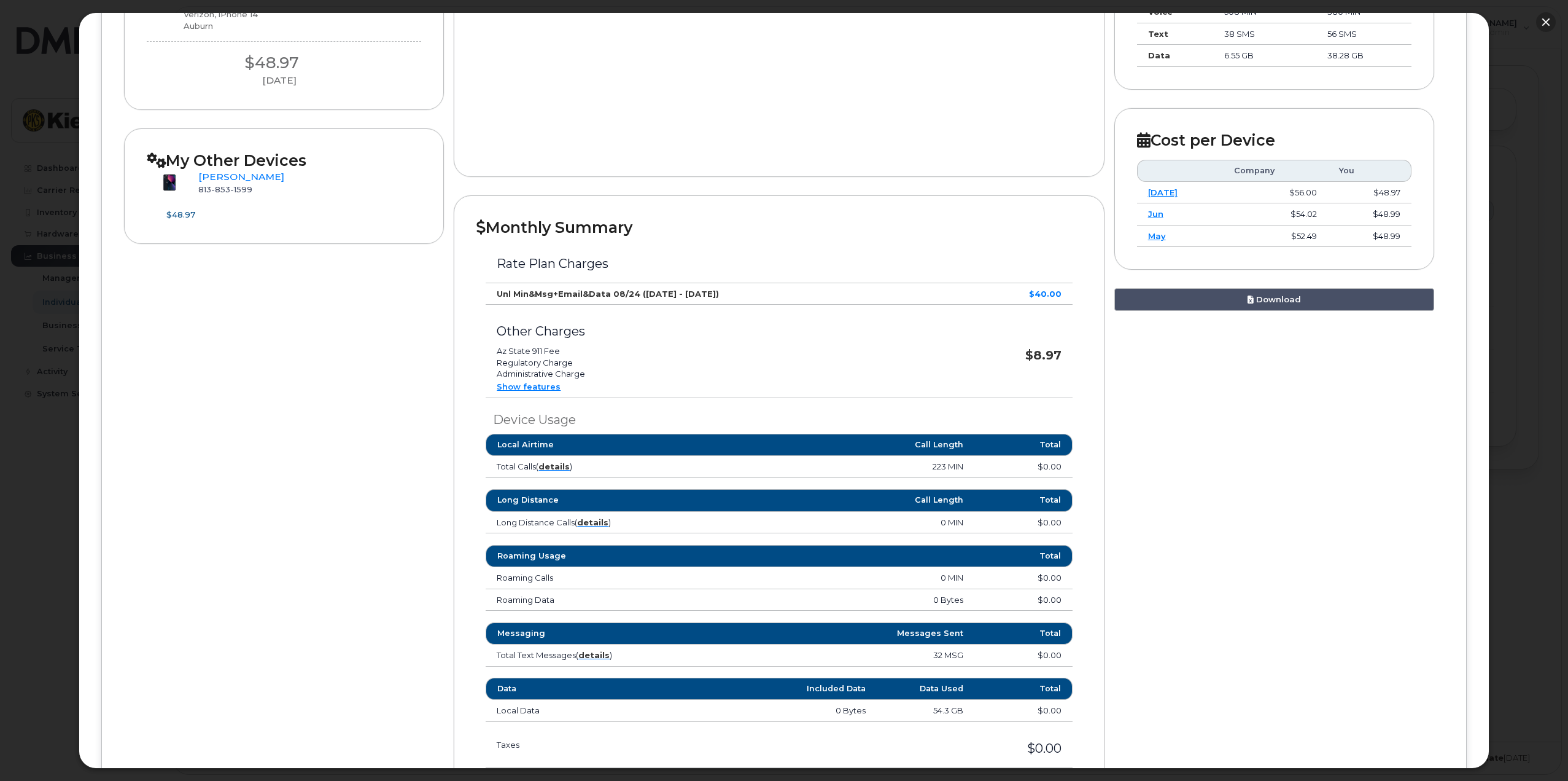
click at [1552, 17] on button "button" at bounding box center [1546, 22] width 19 height 19
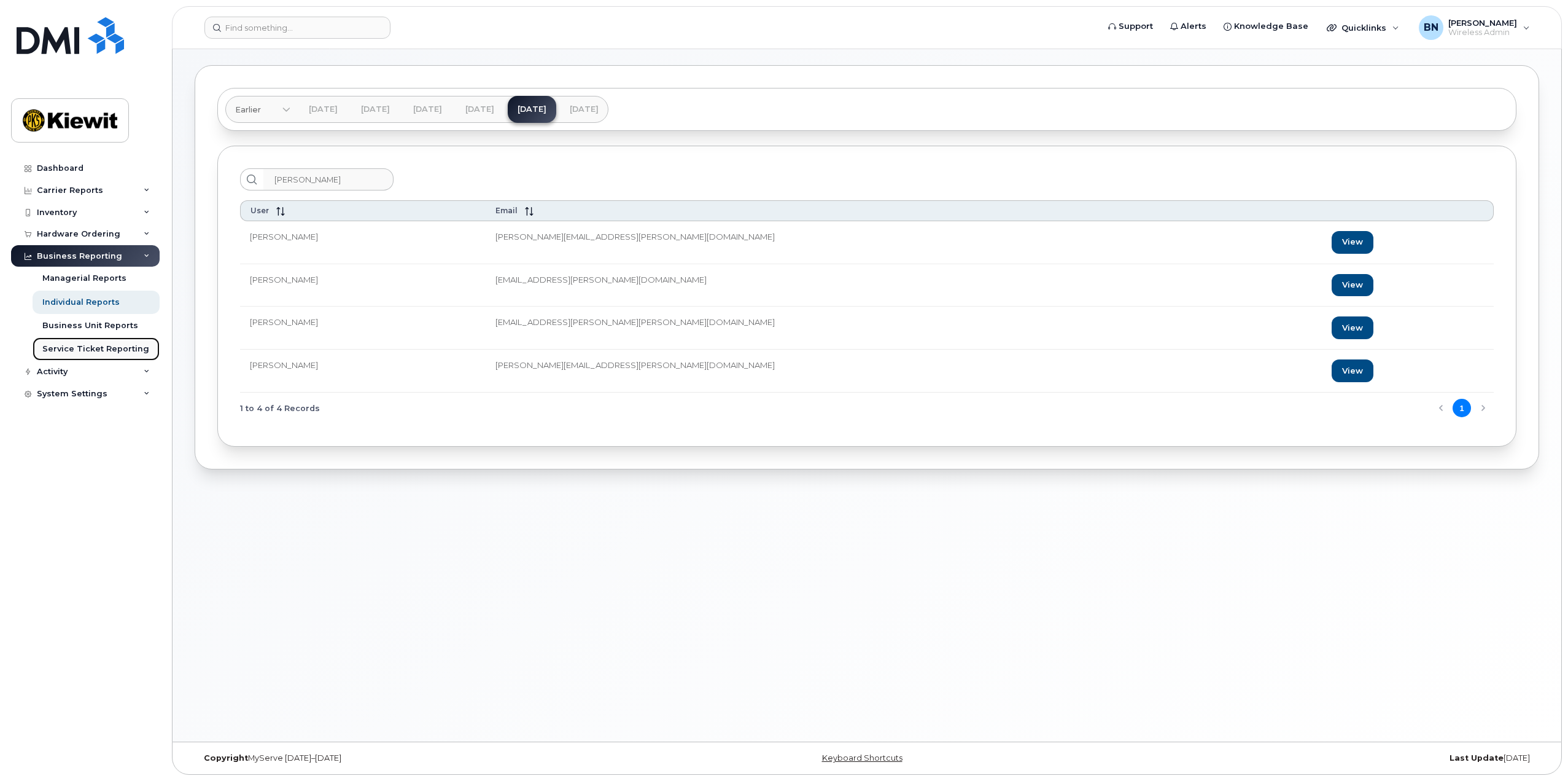
click at [122, 350] on div "Service Ticket Reporting" at bounding box center [95, 349] width 107 height 11
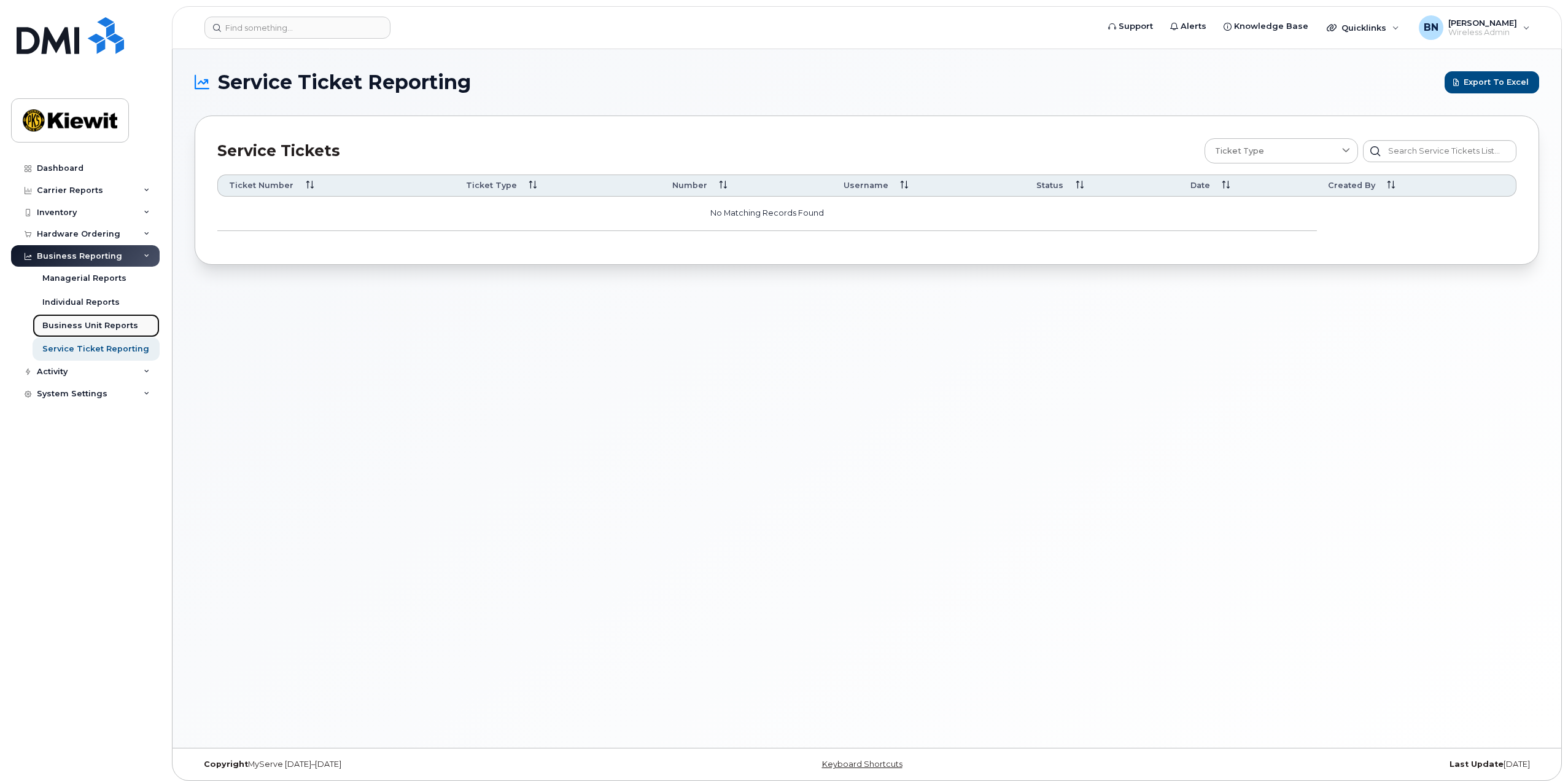
click at [114, 325] on div "Business Unit Reports" at bounding box center [90, 325] width 96 height 11
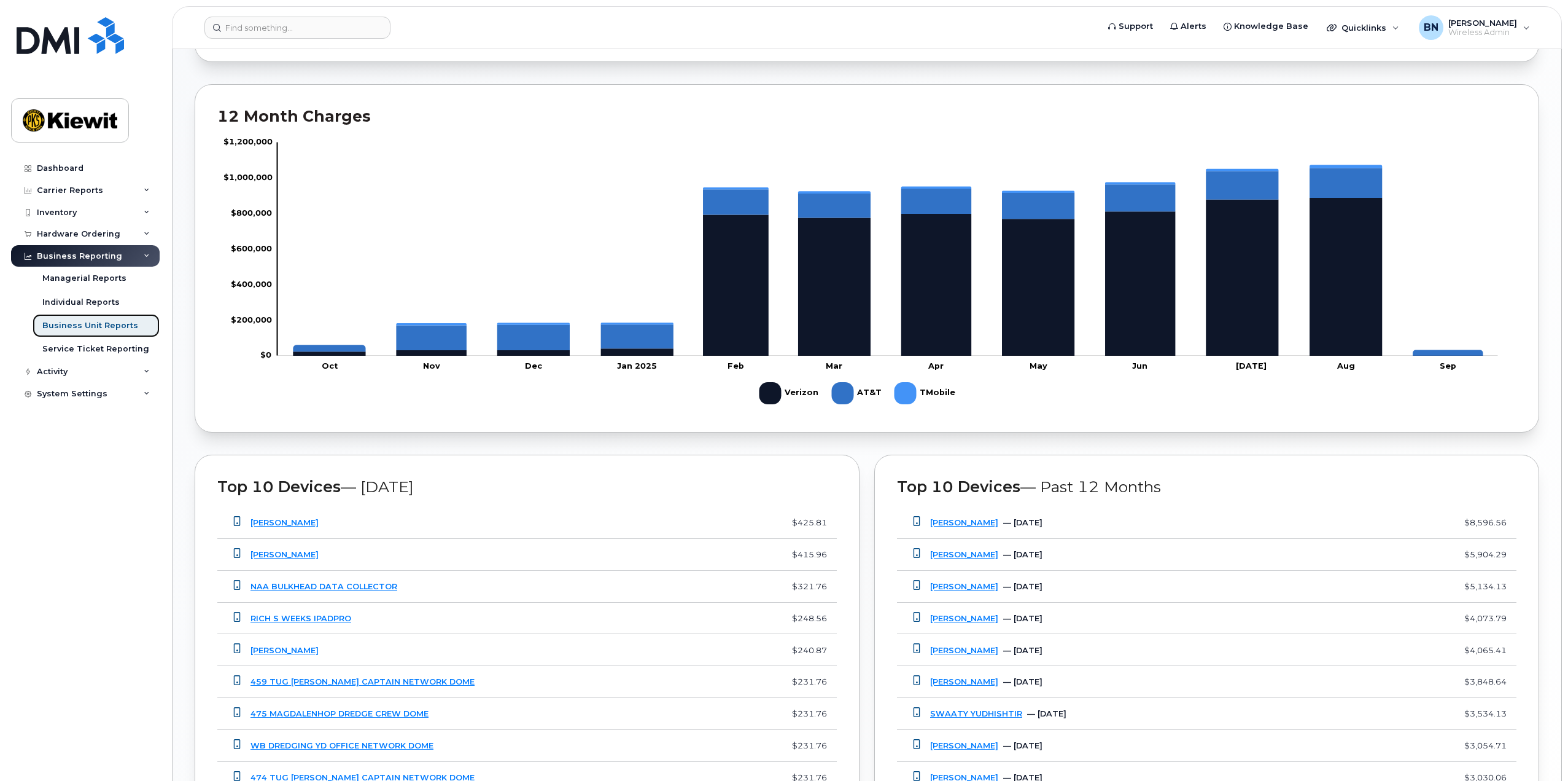
scroll to position [729, 0]
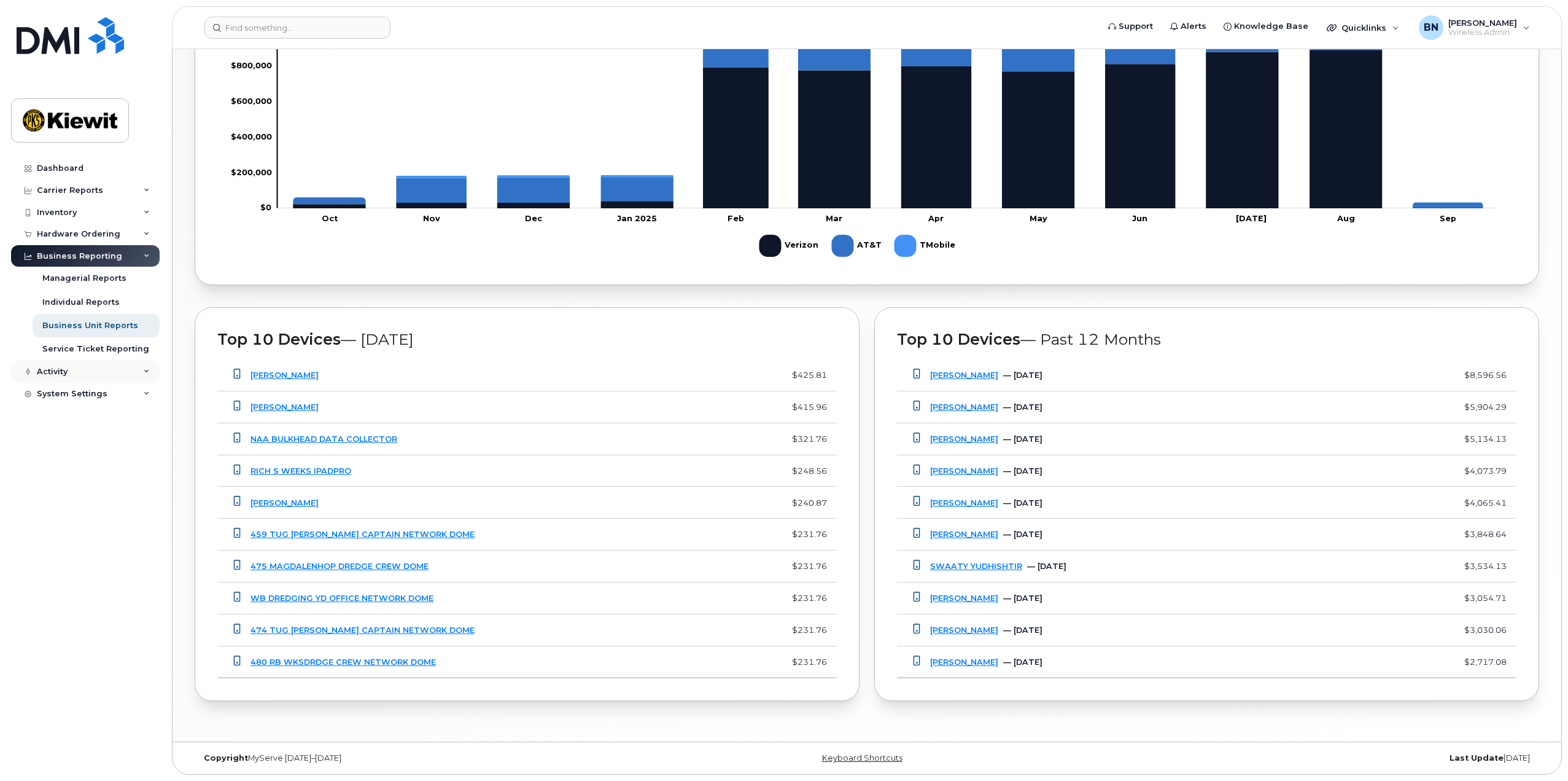
click at [142, 376] on div "Activity" at bounding box center [86, 371] width 149 height 22
click at [108, 468] on div "Device Status Updates" at bounding box center [90, 465] width 96 height 11
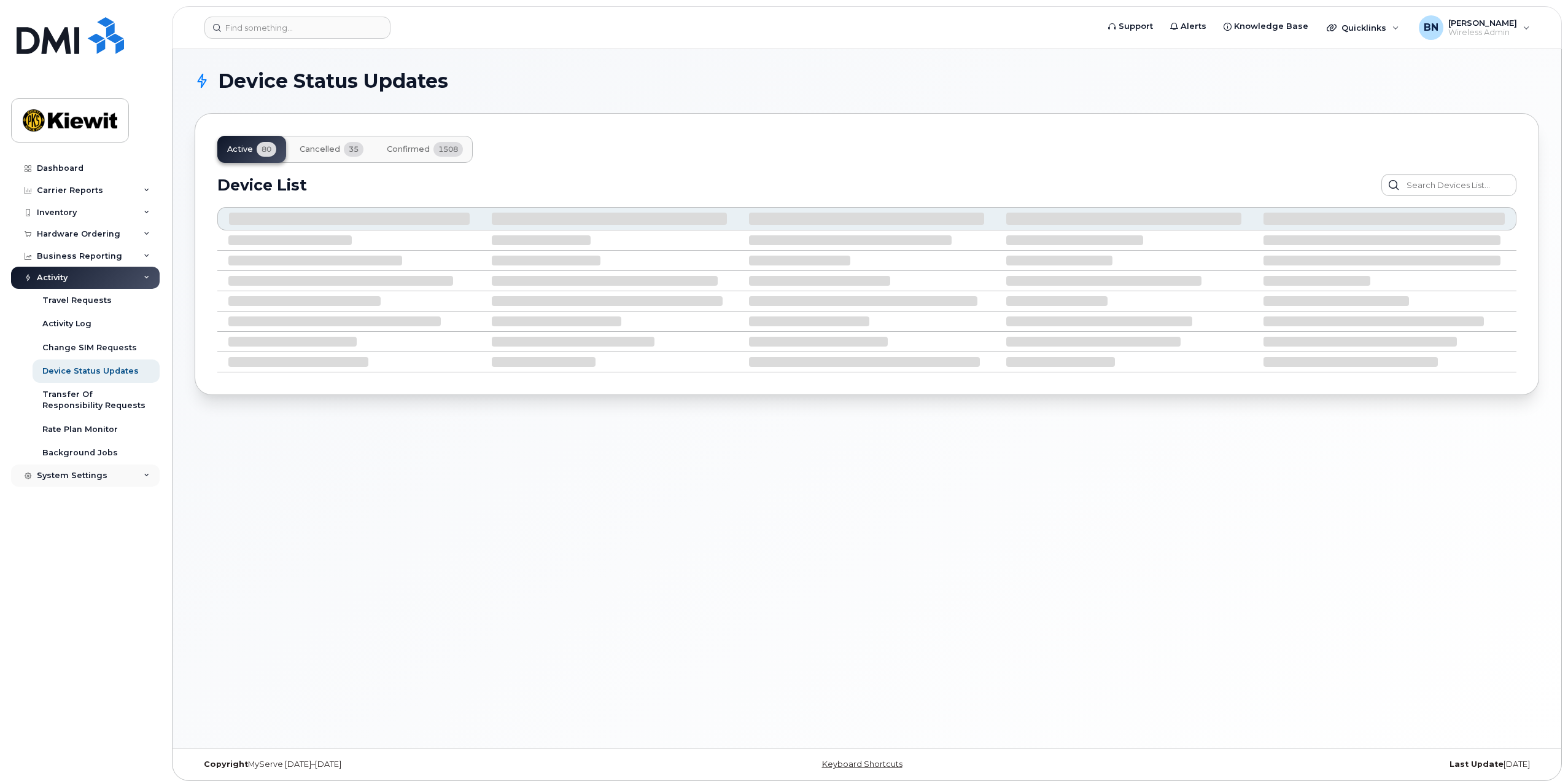
click at [113, 484] on div "System Settings" at bounding box center [86, 475] width 149 height 22
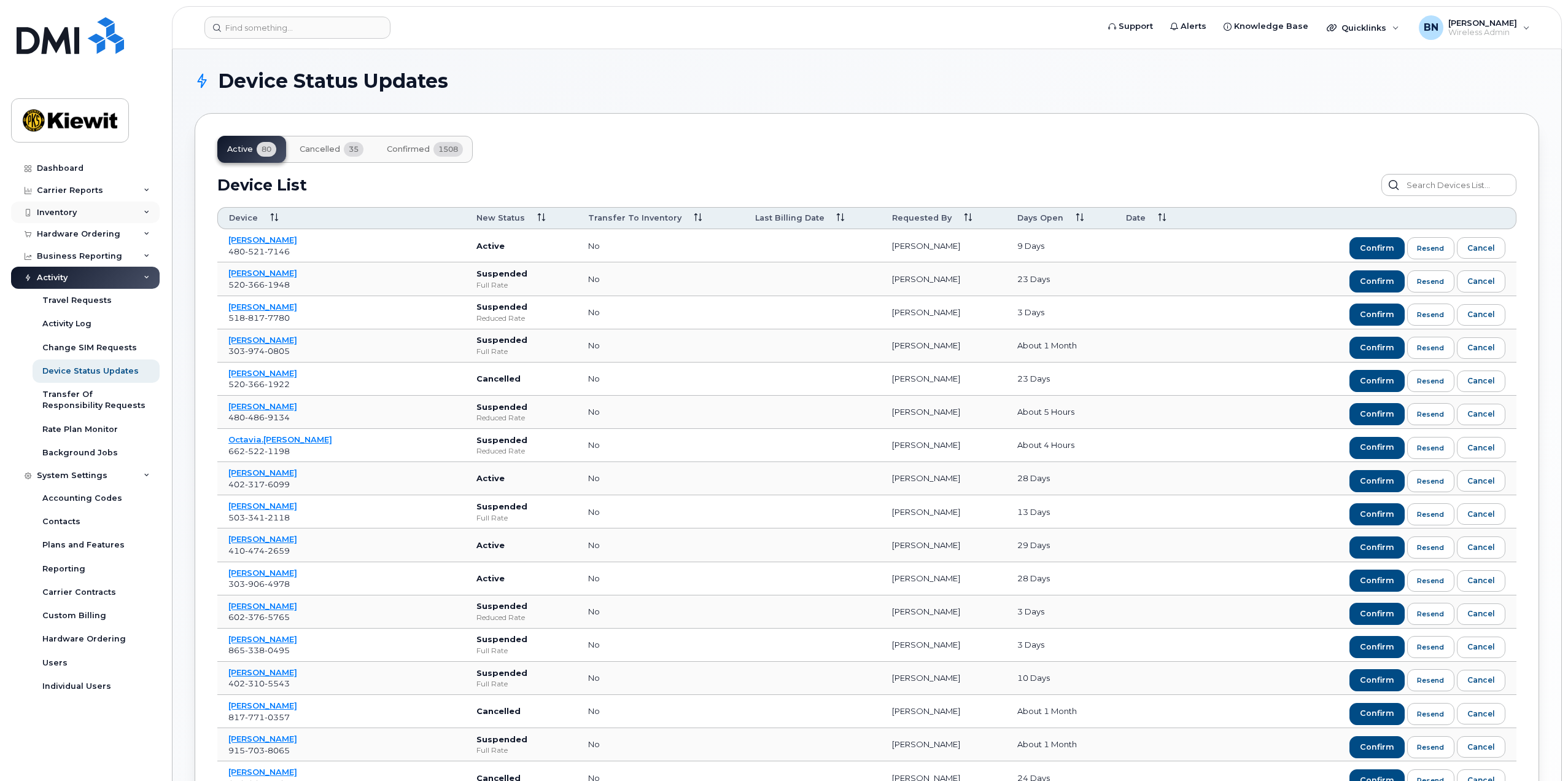
click at [98, 216] on div "Inventory" at bounding box center [86, 212] width 149 height 22
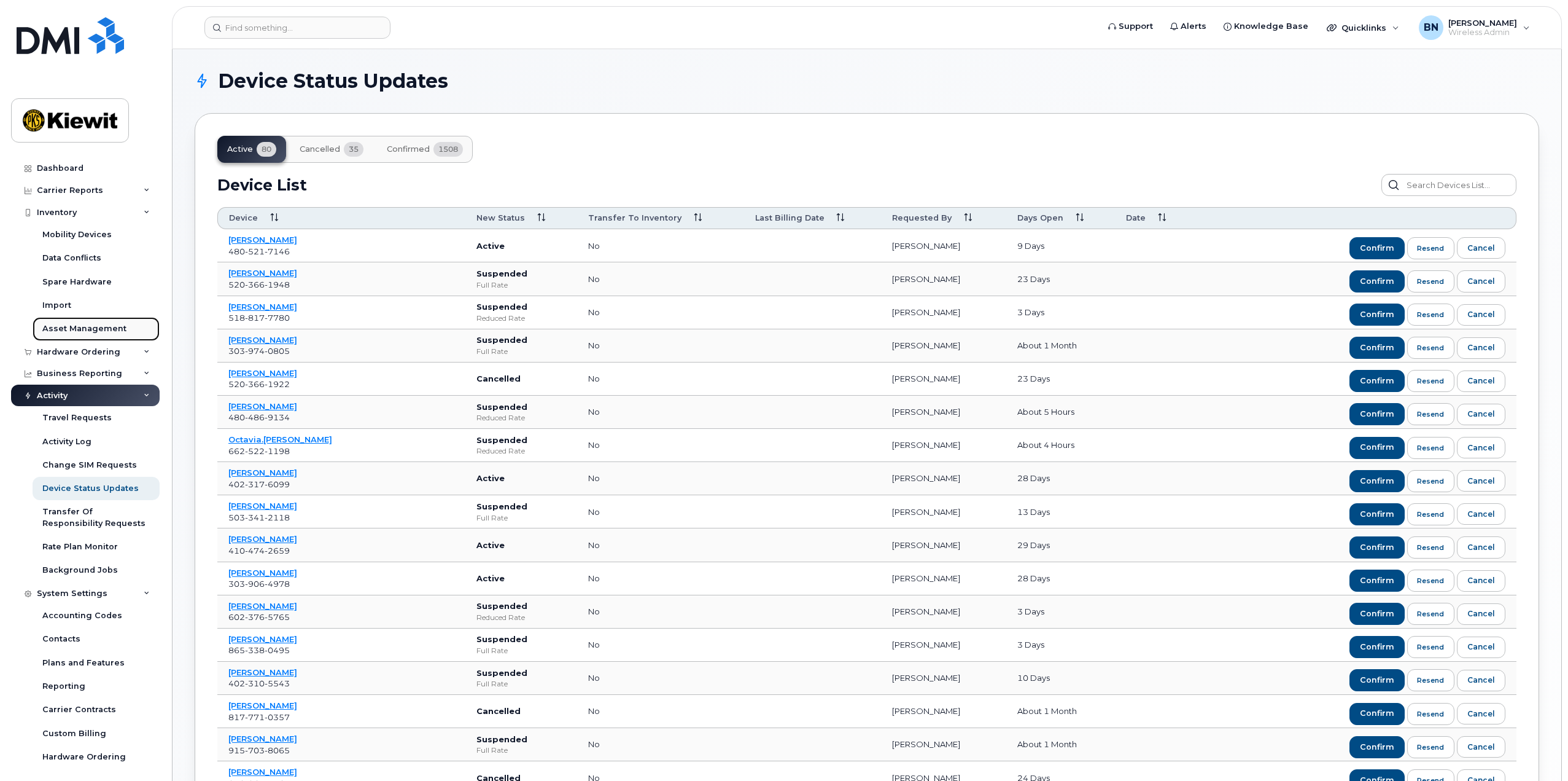
click at [86, 334] on div "Asset Management" at bounding box center [84, 329] width 84 height 11
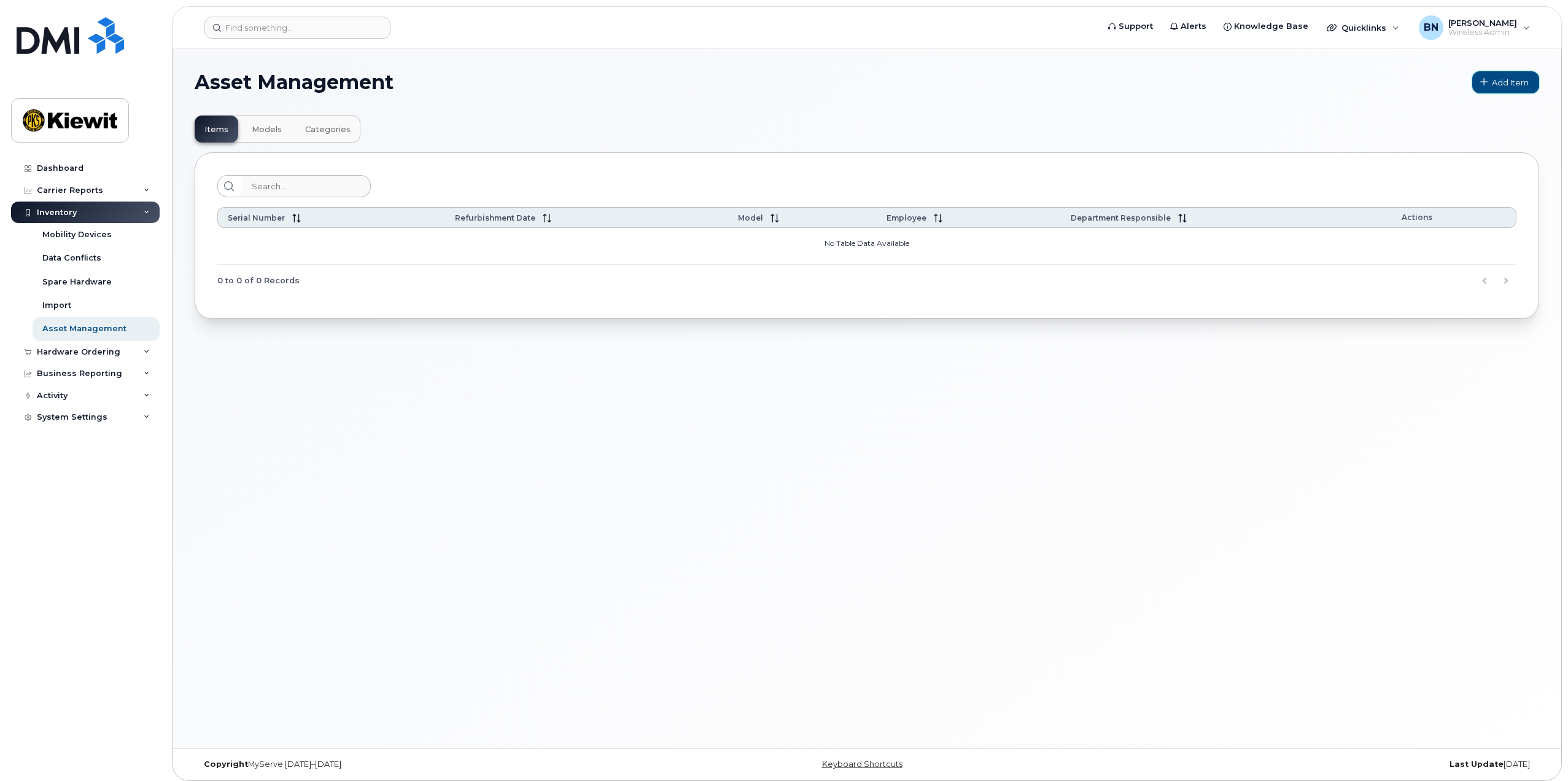
click at [1519, 77] on span "Add Item" at bounding box center [1511, 82] width 37 height 11
